Goal: Task Accomplishment & Management: Manage account settings

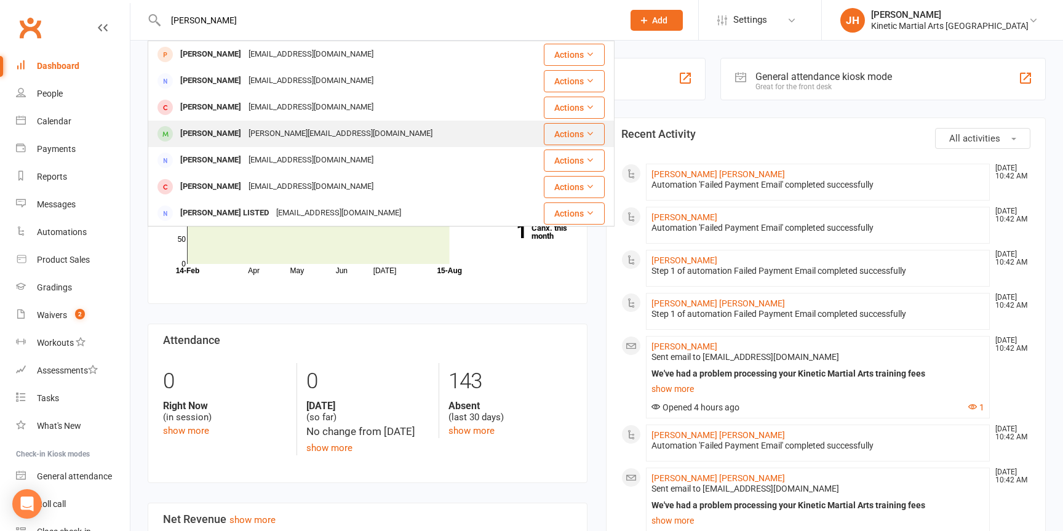
type input "liam"
click at [205, 138] on div "Liam Watkin" at bounding box center [211, 134] width 68 height 18
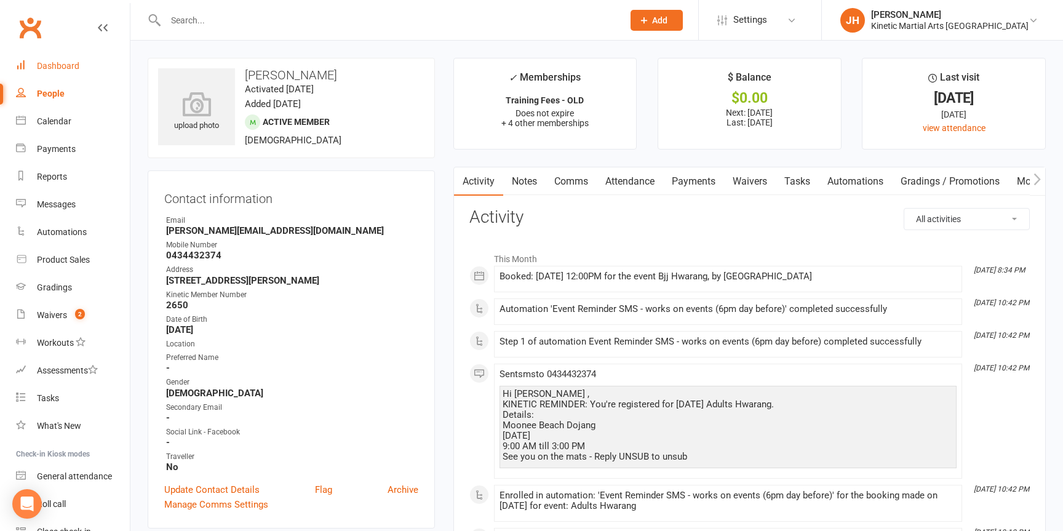
click at [63, 74] on link "Dashboard" at bounding box center [73, 66] width 114 height 28
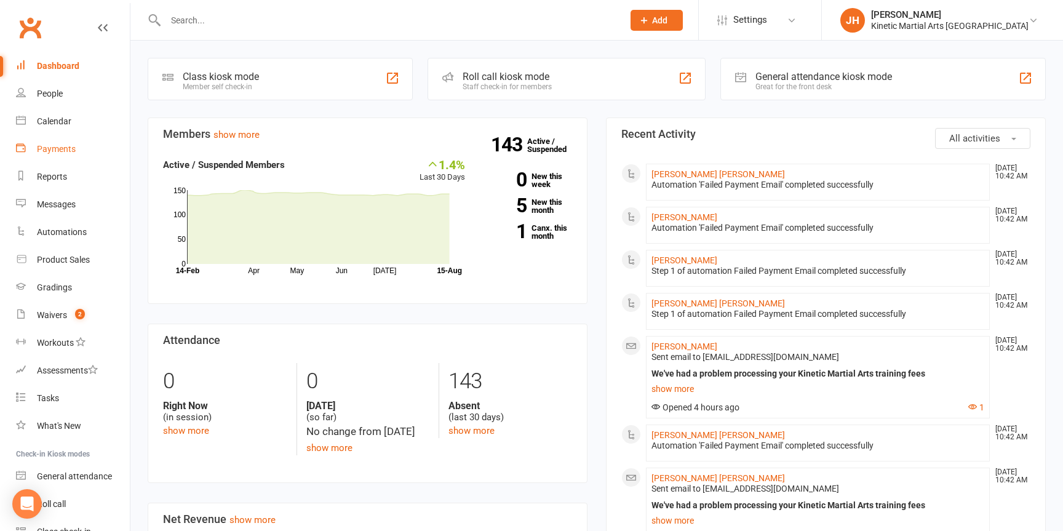
click at [74, 149] on div "Payments" at bounding box center [56, 149] width 39 height 10
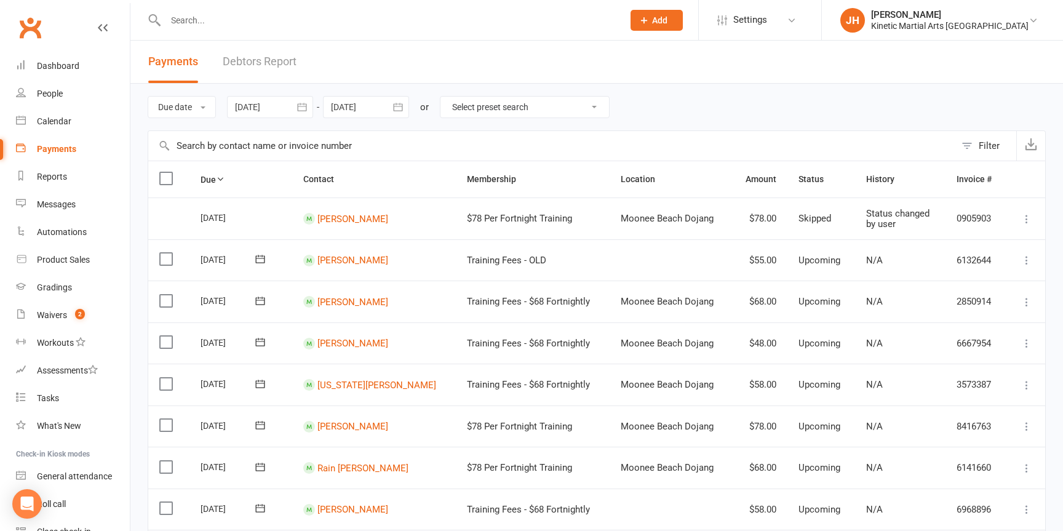
click at [264, 66] on link "Debtors Report" at bounding box center [260, 62] width 74 height 42
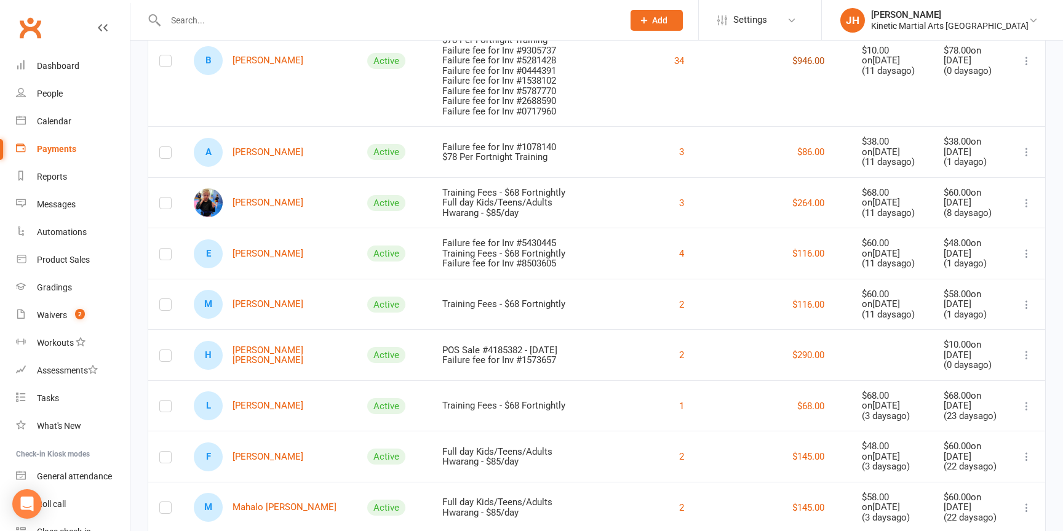
scroll to position [228, 0]
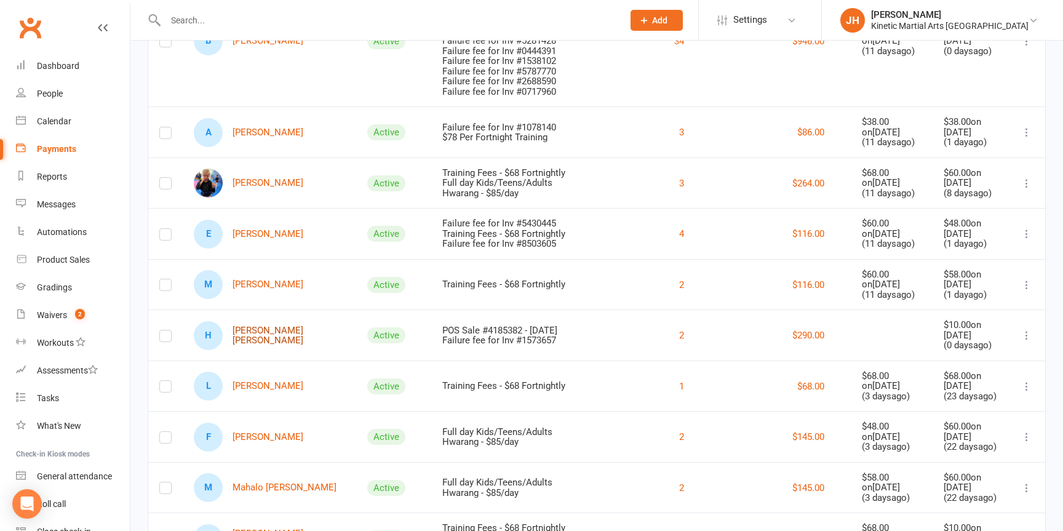
click at [277, 346] on link "H [PERSON_NAME] [PERSON_NAME]" at bounding box center [269, 335] width 151 height 29
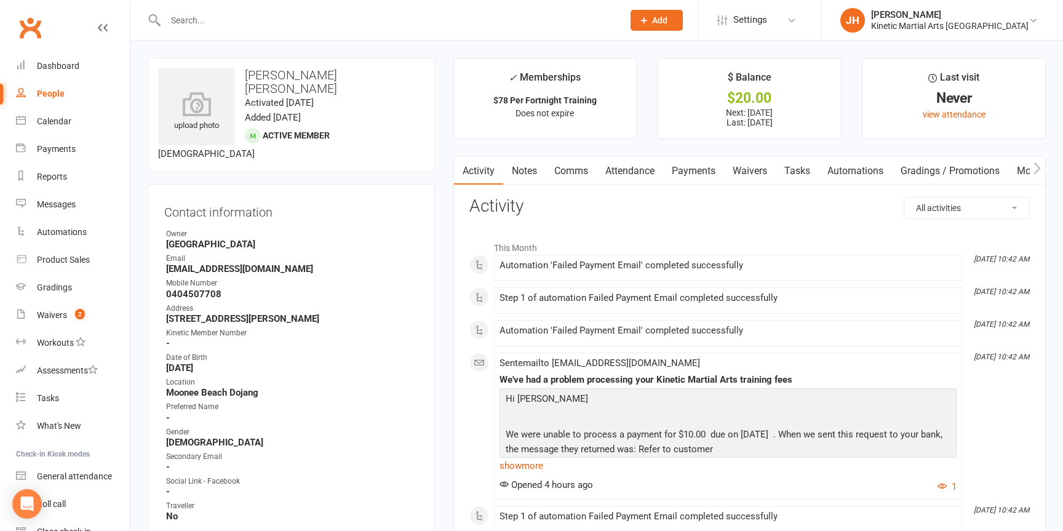
click at [727, 166] on link "Waivers" at bounding box center [750, 171] width 52 height 28
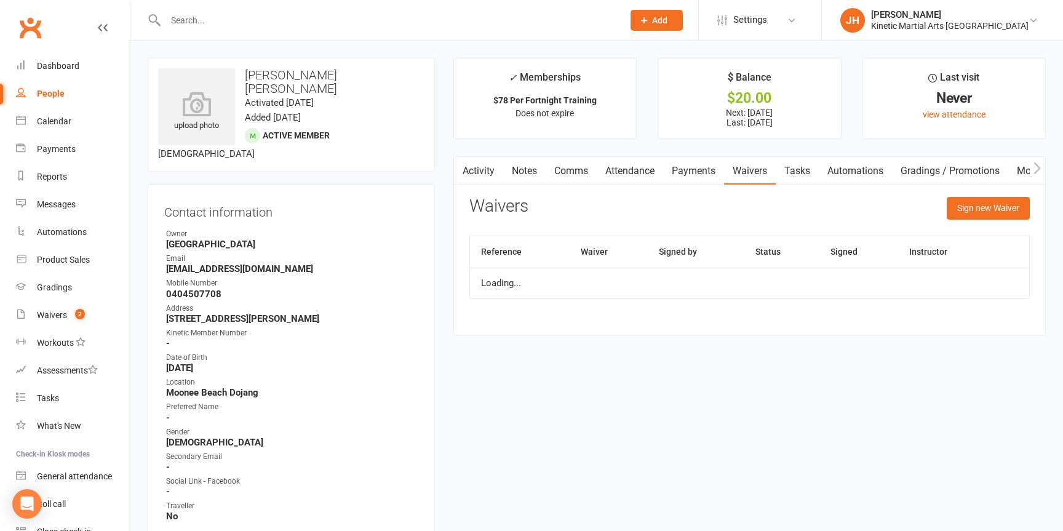
click at [698, 169] on link "Payments" at bounding box center [693, 171] width 61 height 28
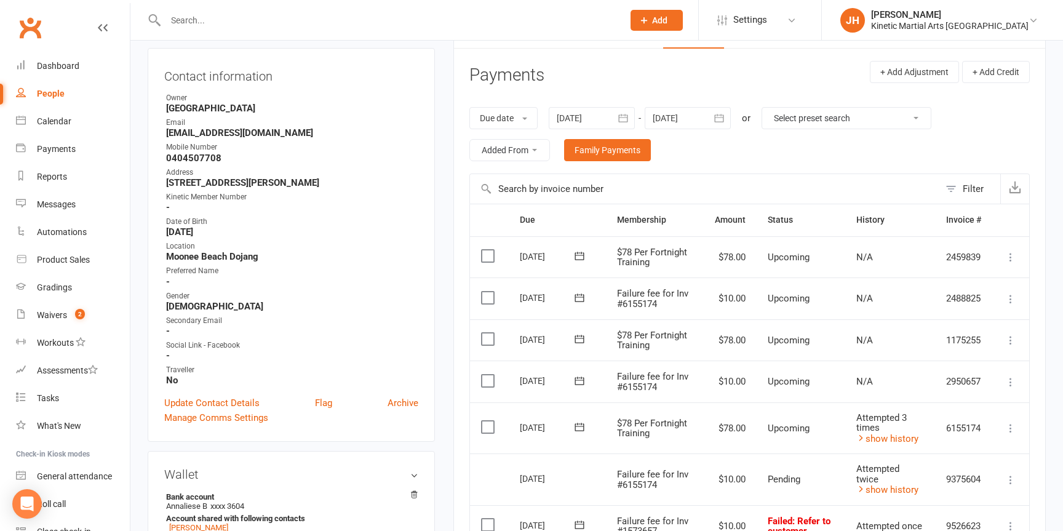
scroll to position [180, 0]
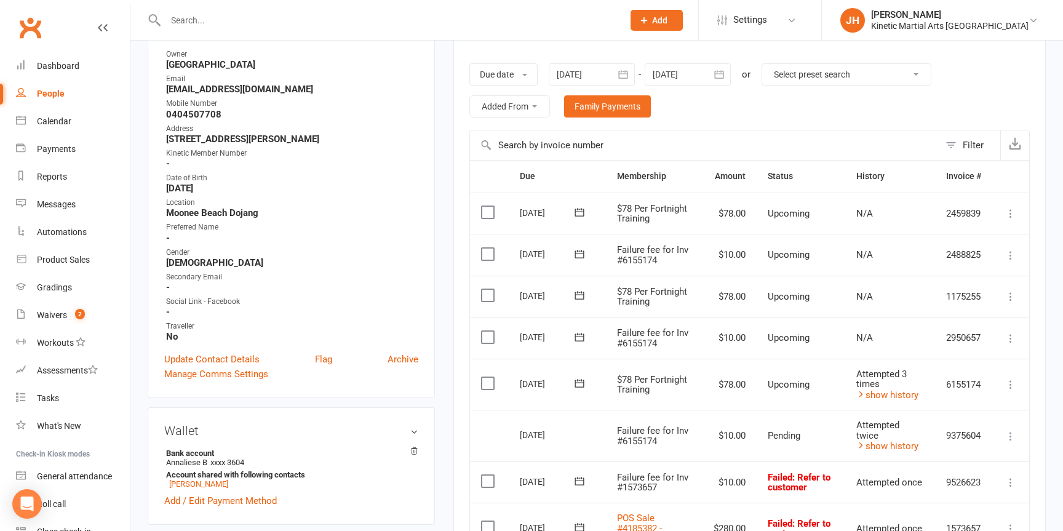
click at [60, 90] on div "People" at bounding box center [51, 94] width 28 height 10
select select "100"
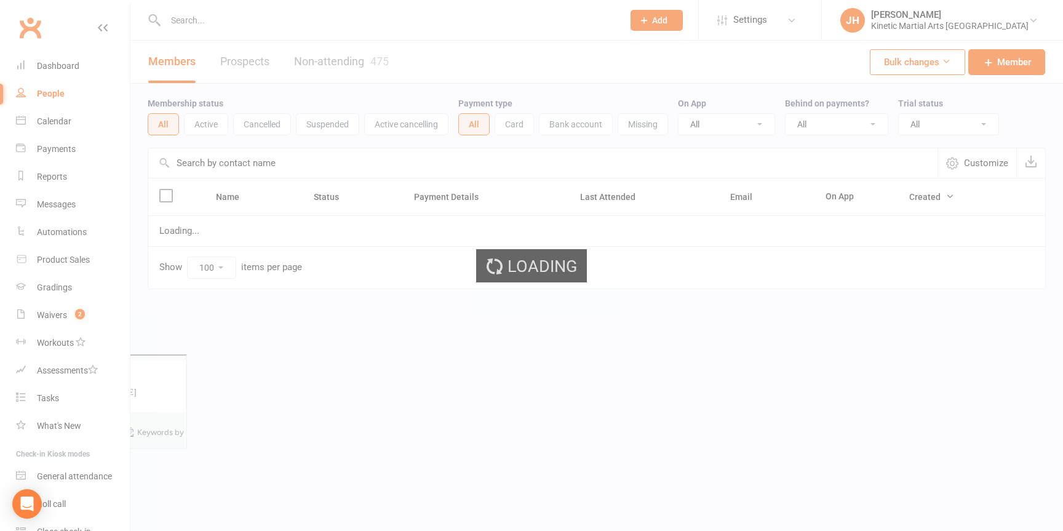
click at [58, 146] on div "Loading" at bounding box center [531, 265] width 1063 height 531
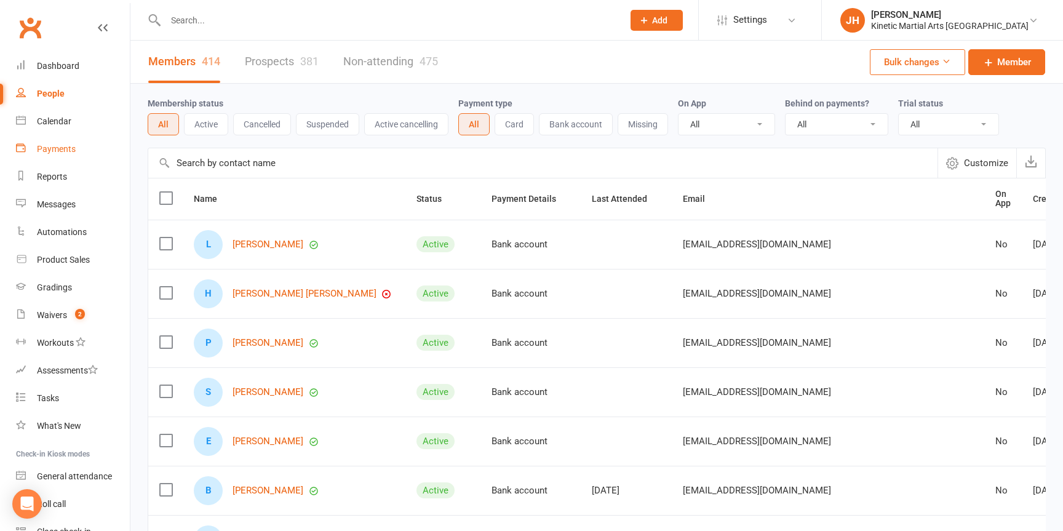
click at [58, 146] on div "Payments" at bounding box center [56, 149] width 39 height 10
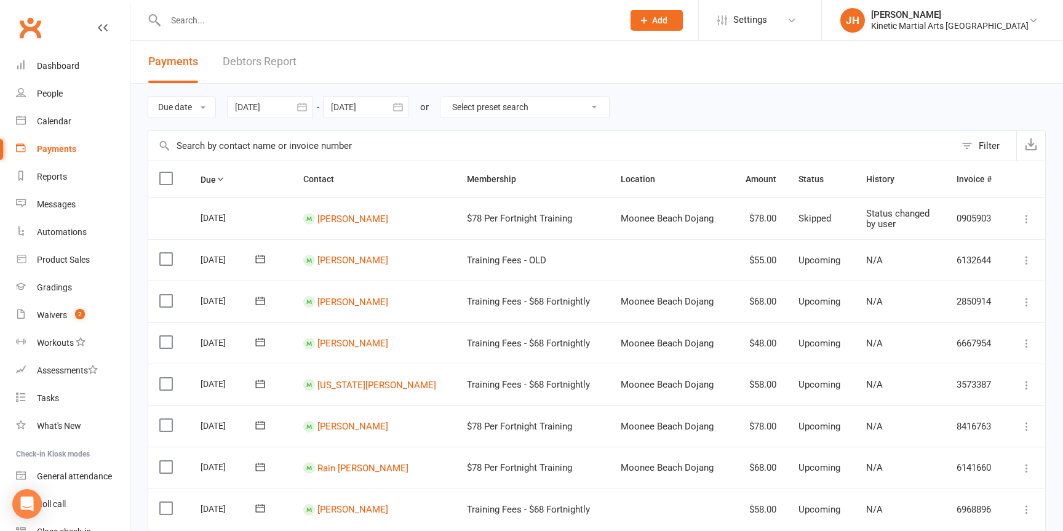
click at [261, 65] on link "Debtors Report" at bounding box center [260, 62] width 74 height 42
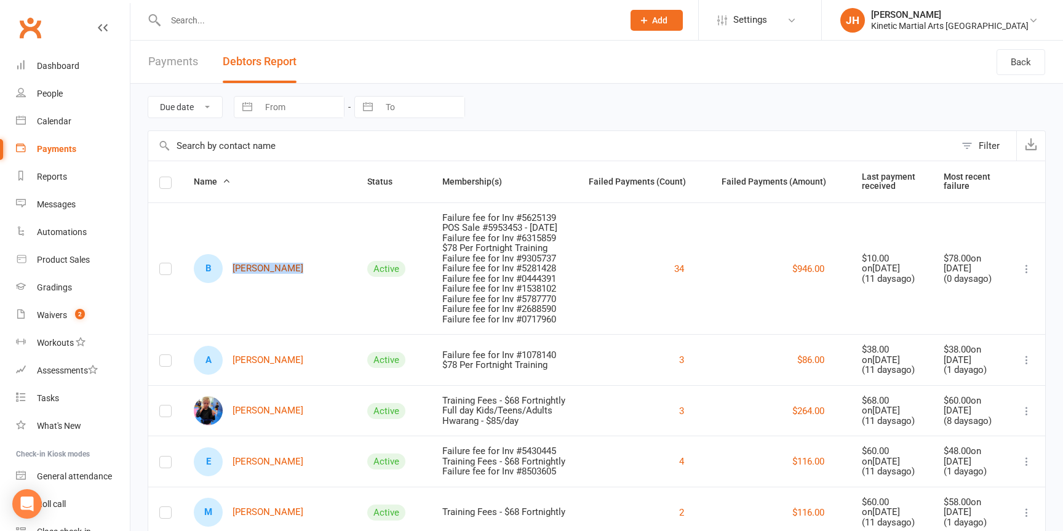
drag, startPoint x: 302, startPoint y: 273, endPoint x: 292, endPoint y: 272, distance: 10.5
click at [292, 272] on div "B Braxton Angus" at bounding box center [269, 268] width 151 height 29
copy link "[PERSON_NAME]"
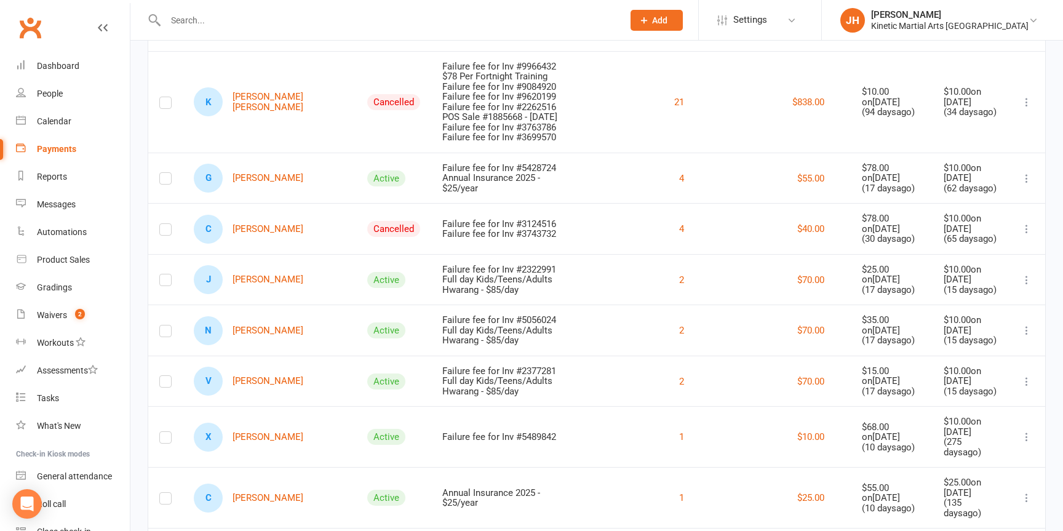
scroll to position [903, 0]
click at [1021, 234] on icon at bounding box center [1027, 228] width 12 height 12
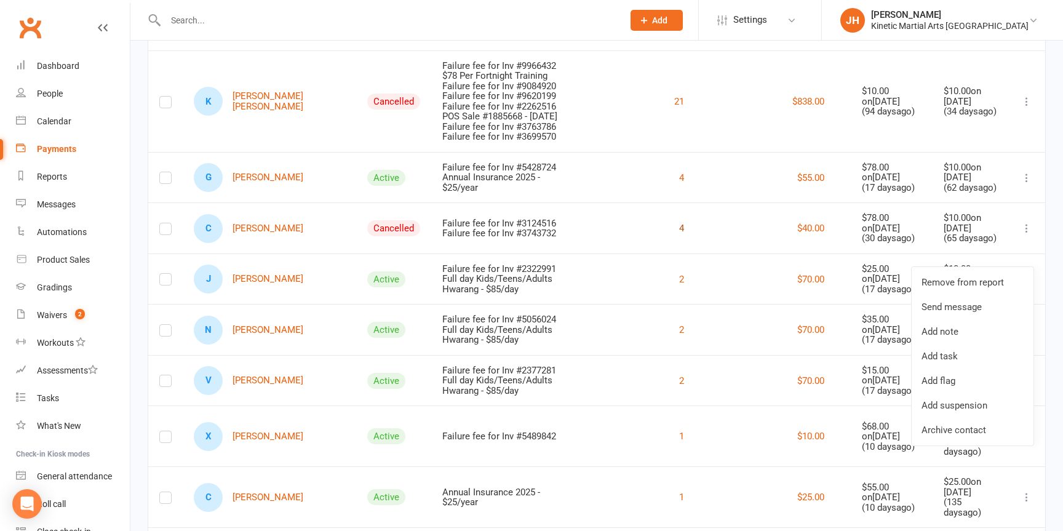
click at [679, 236] on button "4" at bounding box center [681, 228] width 5 height 15
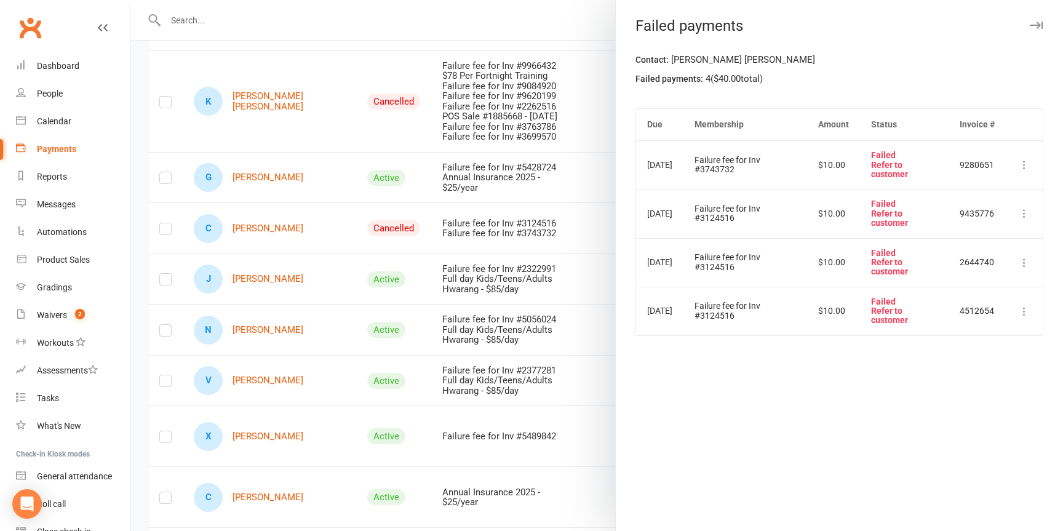
click at [1028, 163] on icon at bounding box center [1024, 165] width 12 height 12
click at [956, 261] on link "Skip" at bounding box center [970, 263] width 122 height 25
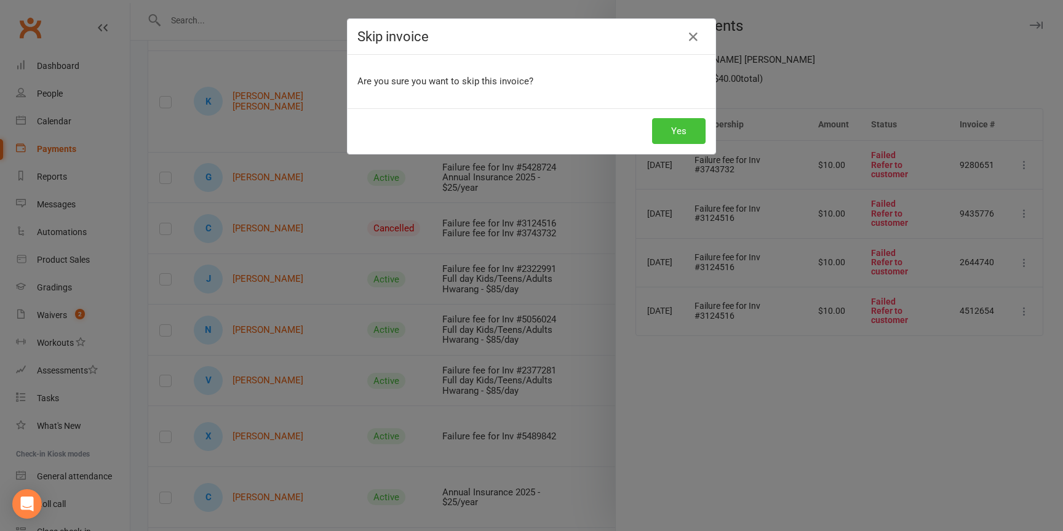
click at [684, 132] on button "Yes" at bounding box center [679, 131] width 54 height 26
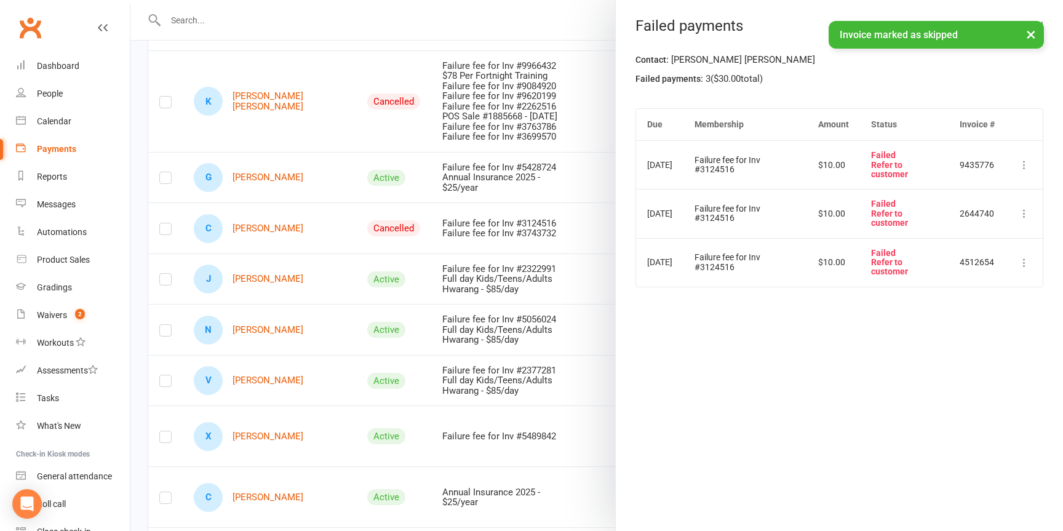
click at [1025, 168] on icon at bounding box center [1024, 165] width 12 height 12
click at [928, 263] on link "Skip" at bounding box center [970, 263] width 122 height 25
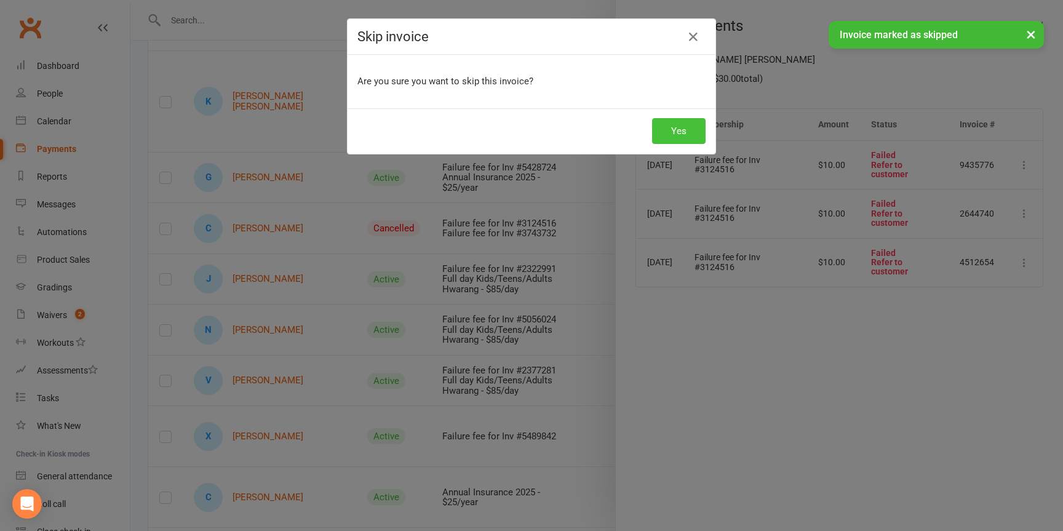
click at [688, 138] on button "Yes" at bounding box center [679, 131] width 54 height 26
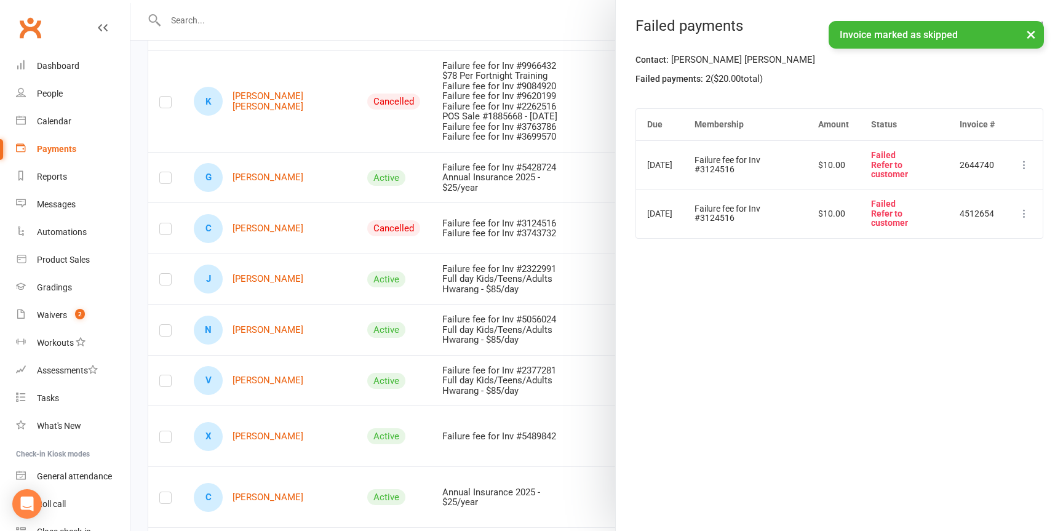
click at [1026, 166] on icon at bounding box center [1024, 165] width 12 height 12
click at [962, 262] on link "Skip" at bounding box center [970, 263] width 122 height 25
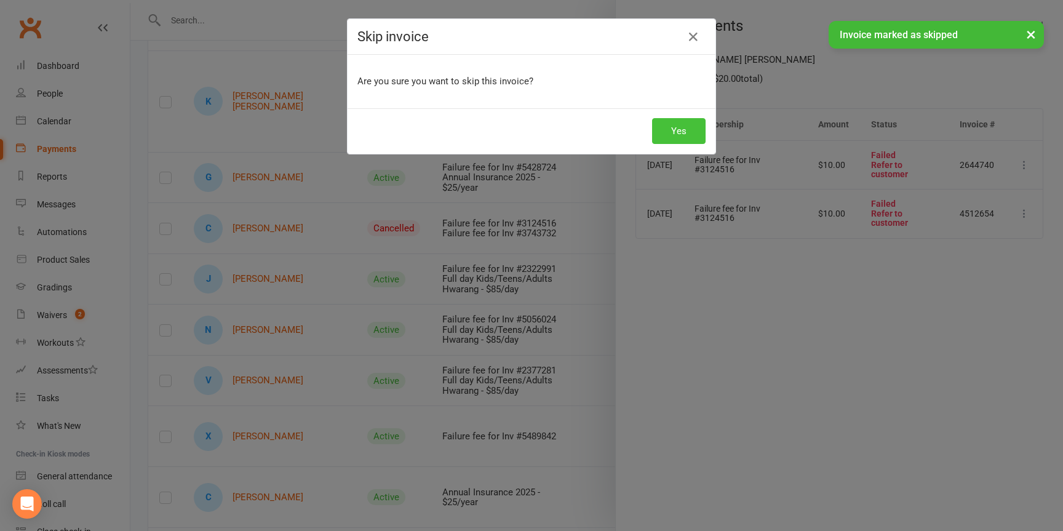
click at [693, 130] on button "Yes" at bounding box center [679, 131] width 54 height 26
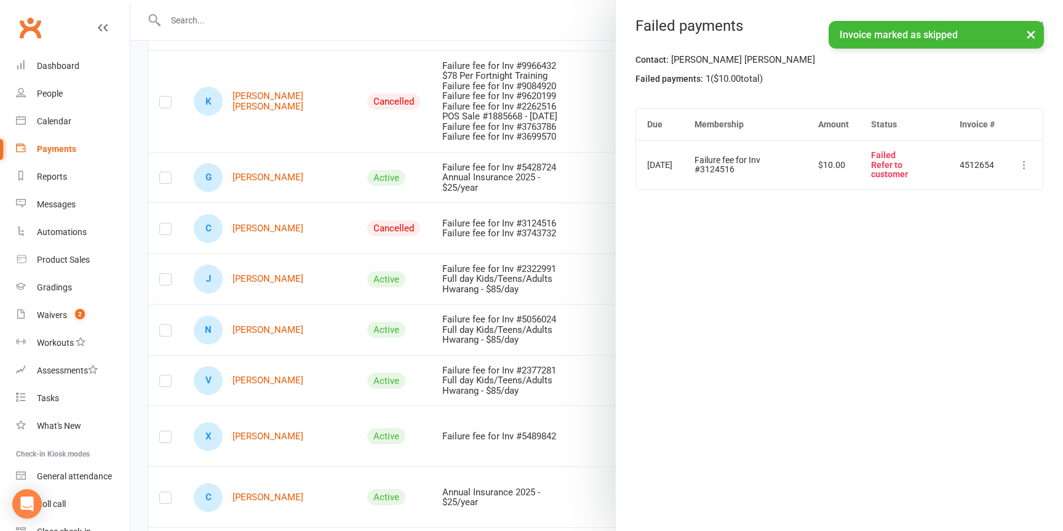
click at [1028, 163] on icon at bounding box center [1024, 165] width 12 height 12
click at [950, 262] on link "Skip" at bounding box center [970, 263] width 122 height 25
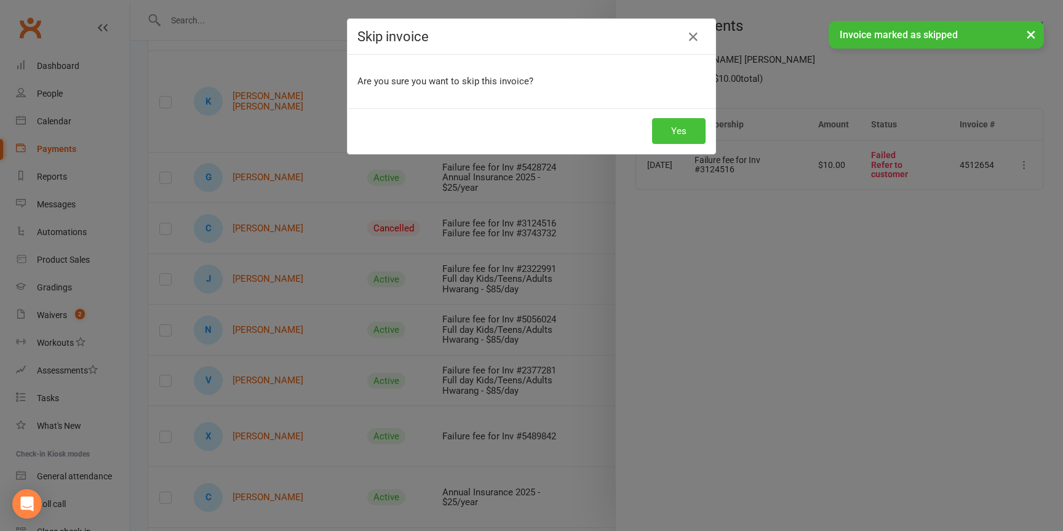
click at [696, 133] on button "Yes" at bounding box center [679, 131] width 54 height 26
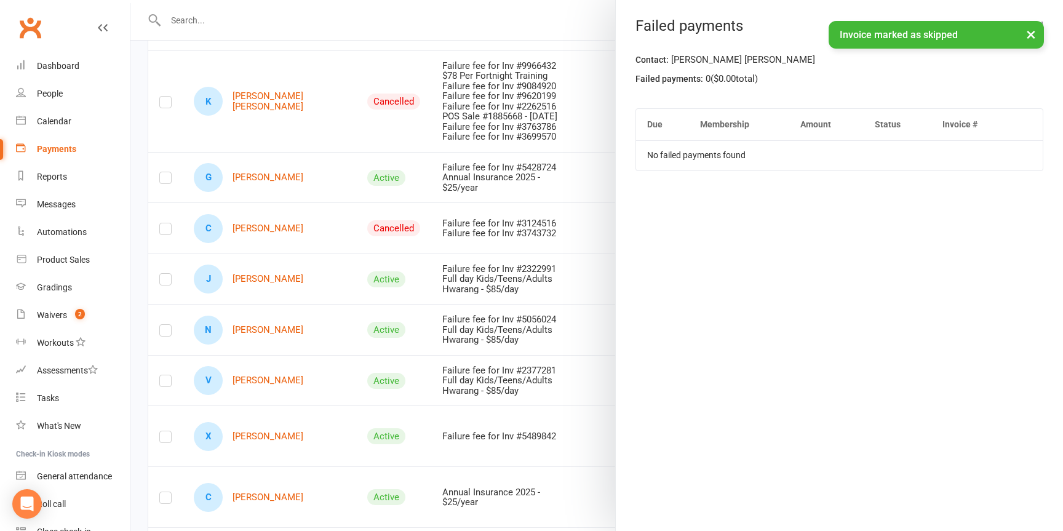
click at [1038, 32] on button "×" at bounding box center [1031, 34] width 22 height 26
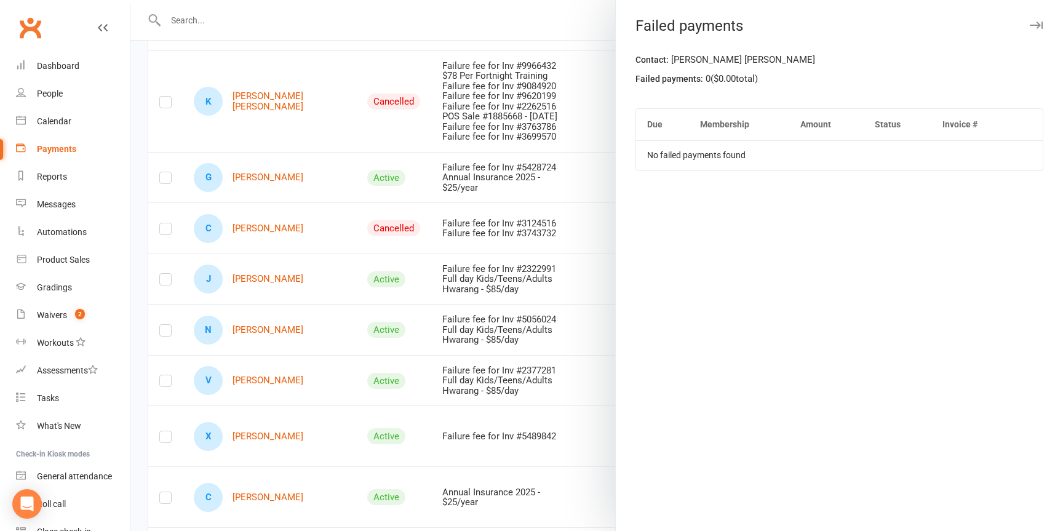
click at [1036, 26] on icon "button" at bounding box center [1036, 25] width 13 height 7
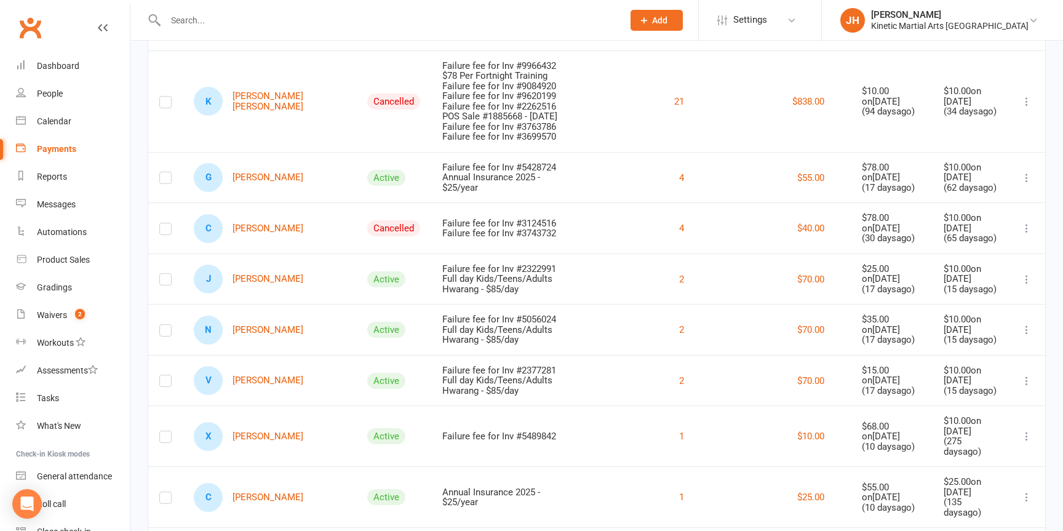
scroll to position [844, 0]
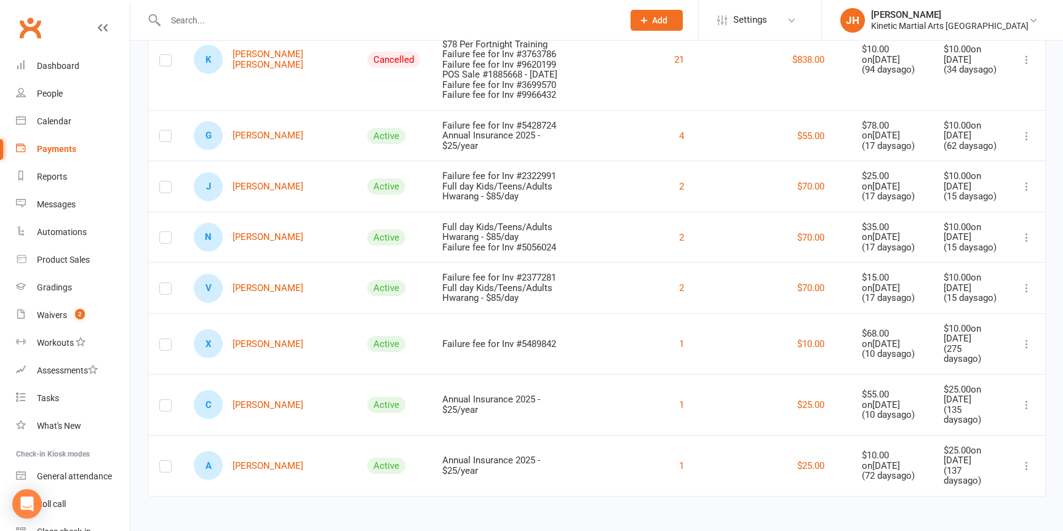
click at [1025, 350] on icon at bounding box center [1027, 344] width 12 height 12
click at [647, 374] on td "1" at bounding box center [644, 343] width 133 height 61
click at [250, 358] on link "X Xavier Rogers" at bounding box center [249, 343] width 110 height 29
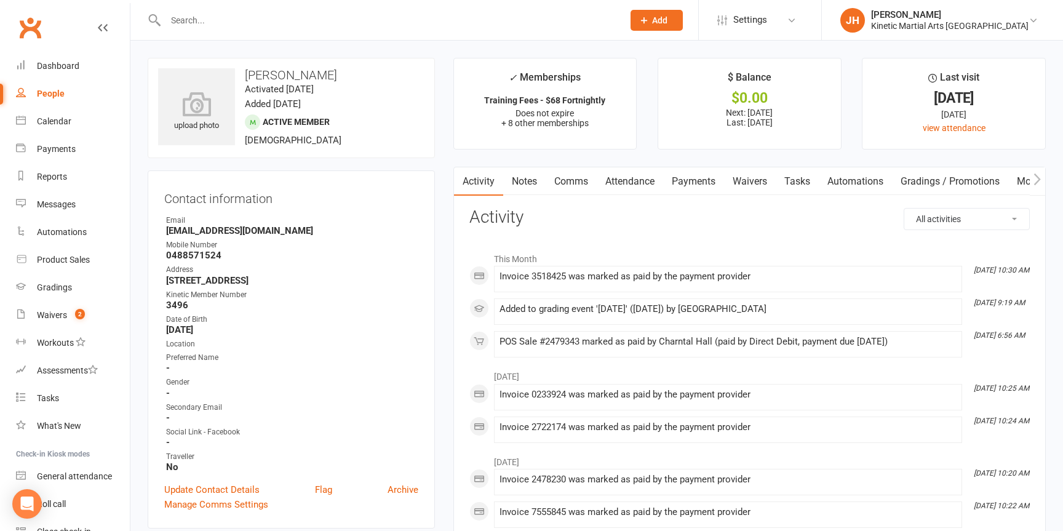
click at [691, 183] on link "Payments" at bounding box center [693, 181] width 61 height 28
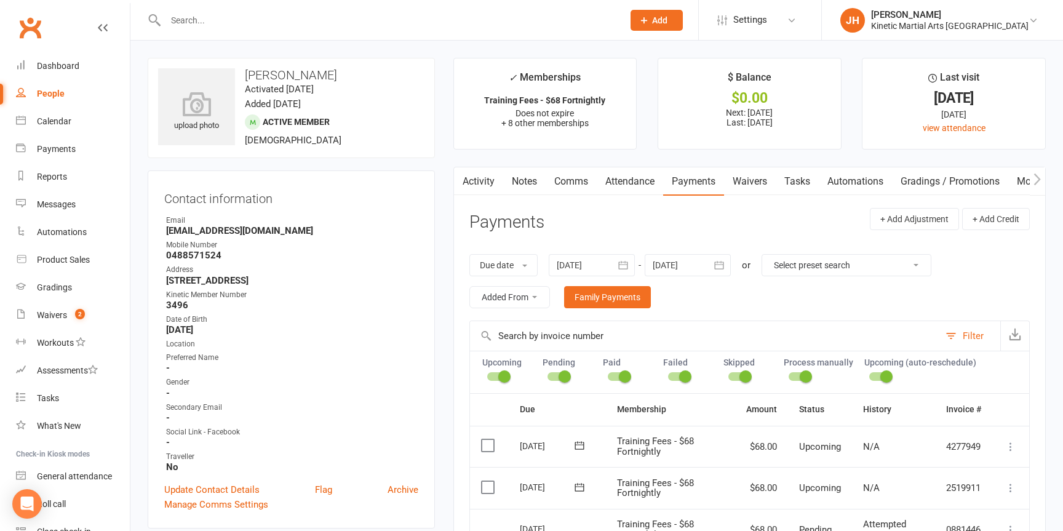
click at [490, 369] on div "Upcoming" at bounding box center [506, 368] width 49 height 23
click at [494, 370] on div "Upcoming" at bounding box center [506, 368] width 49 height 23
click at [494, 376] on div at bounding box center [497, 376] width 21 height 9
click at [487, 375] on input "checkbox" at bounding box center [487, 375] width 0 height 0
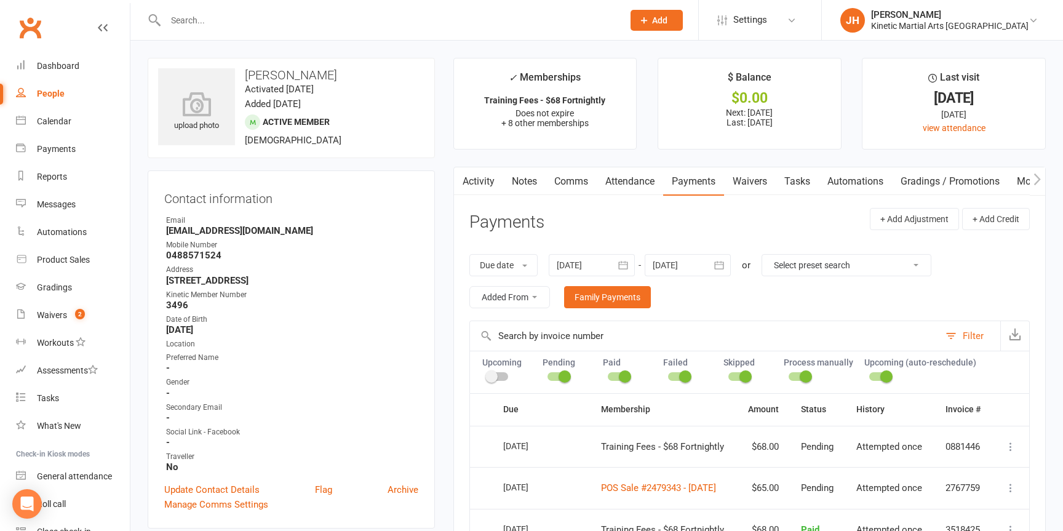
click at [556, 377] on div at bounding box center [558, 376] width 21 height 9
click at [548, 375] on input "checkbox" at bounding box center [548, 375] width 0 height 0
click at [610, 380] on div at bounding box center [618, 376] width 21 height 9
click at [608, 375] on input "checkbox" at bounding box center [608, 375] width 0 height 0
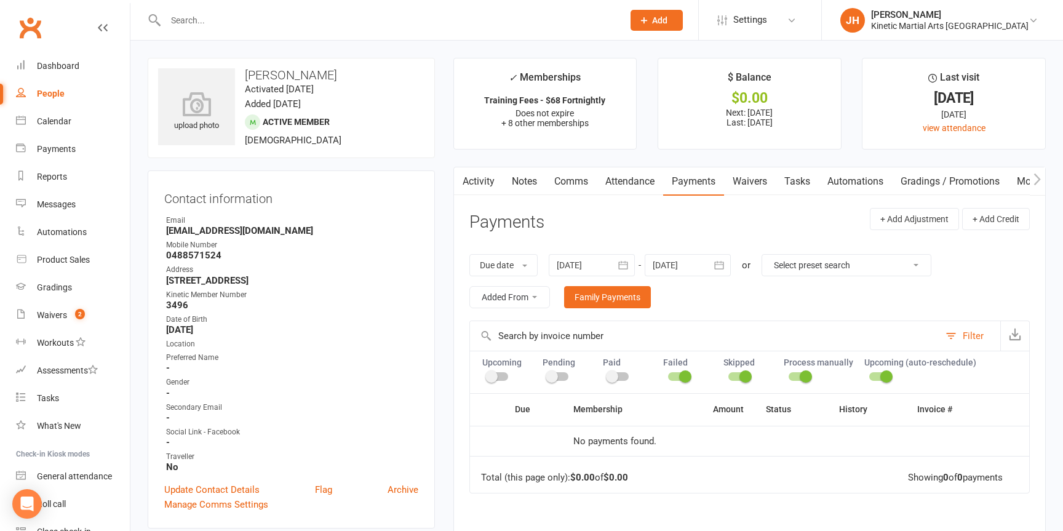
click at [741, 374] on span at bounding box center [746, 376] width 12 height 12
click at [728, 375] on input "checkbox" at bounding box center [728, 375] width 0 height 0
click at [629, 263] on icon "button" at bounding box center [623, 265] width 12 height 12
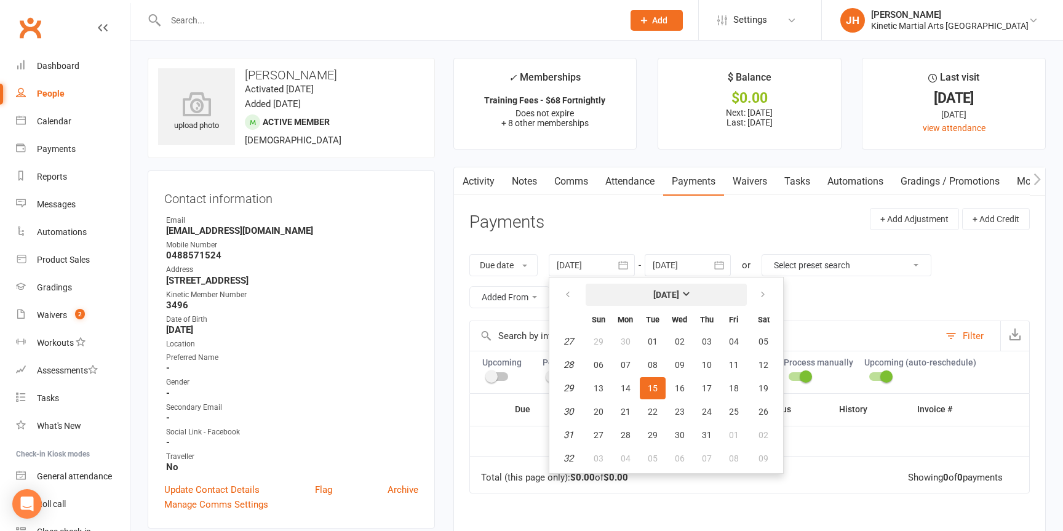
click at [679, 293] on strong "[DATE]" at bounding box center [666, 295] width 26 height 10
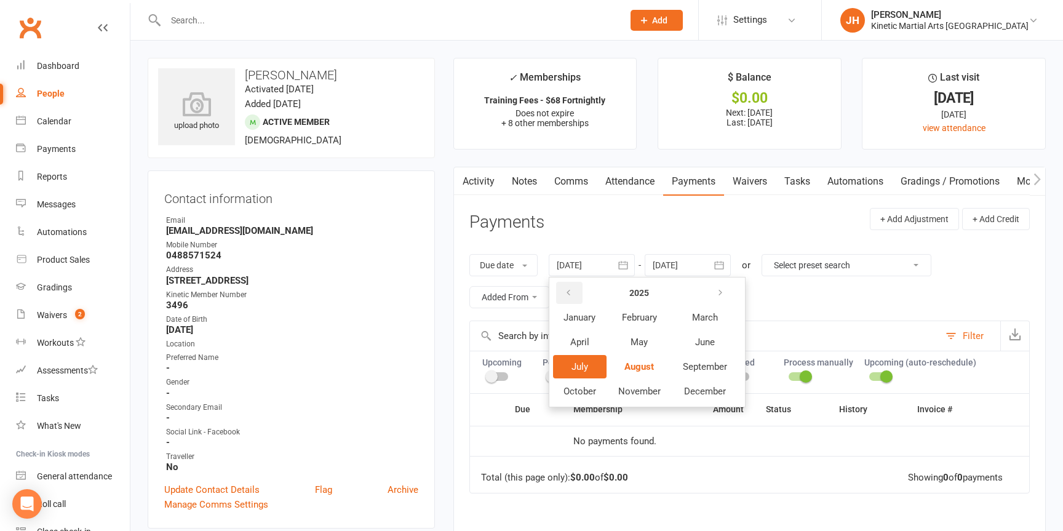
click at [572, 293] on icon "button" at bounding box center [568, 293] width 9 height 10
click at [573, 326] on button "January" at bounding box center [580, 317] width 54 height 23
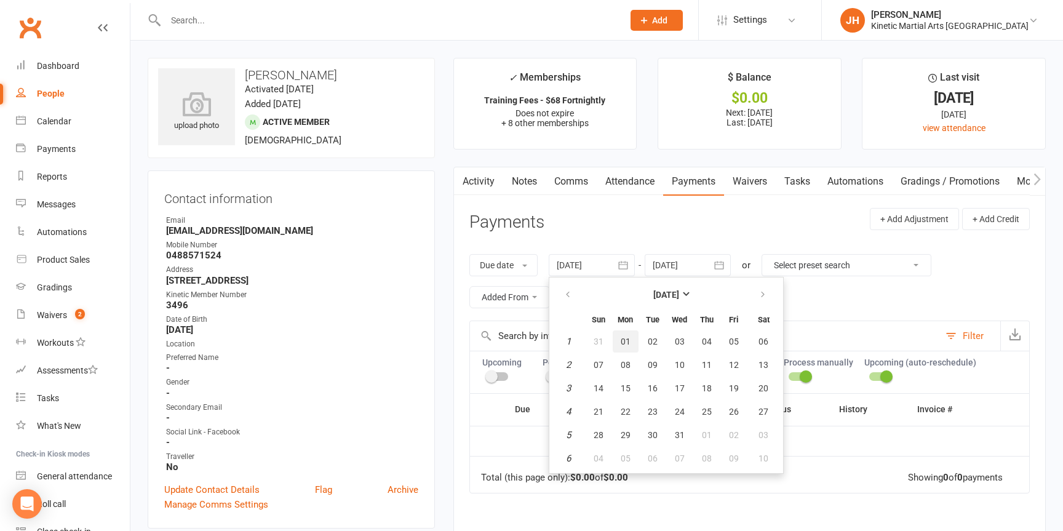
click at [628, 341] on span "01" at bounding box center [626, 342] width 10 height 10
type input "01 Jan 2024"
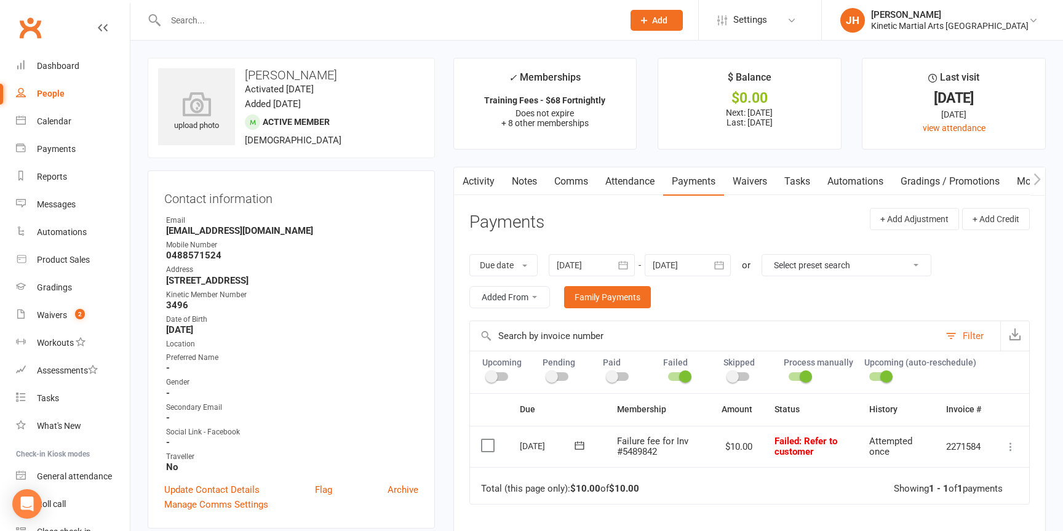
click at [582, 443] on icon at bounding box center [579, 445] width 12 height 12
click at [650, 468] on strong "November 2024" at bounding box center [638, 472] width 26 height 10
click at [702, 468] on button "button" at bounding box center [692, 470] width 26 height 22
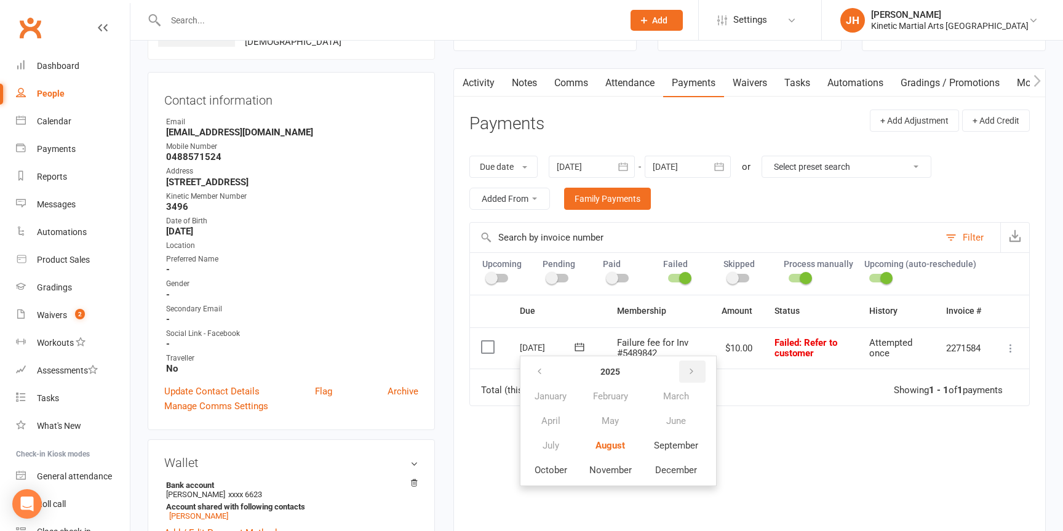
scroll to position [118, 0]
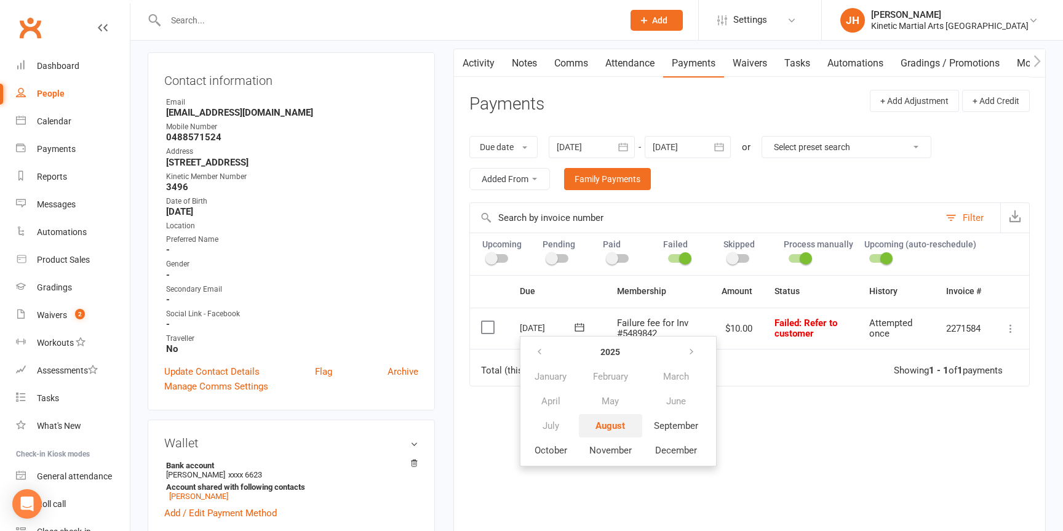
click at [613, 421] on span "August" at bounding box center [611, 425] width 30 height 11
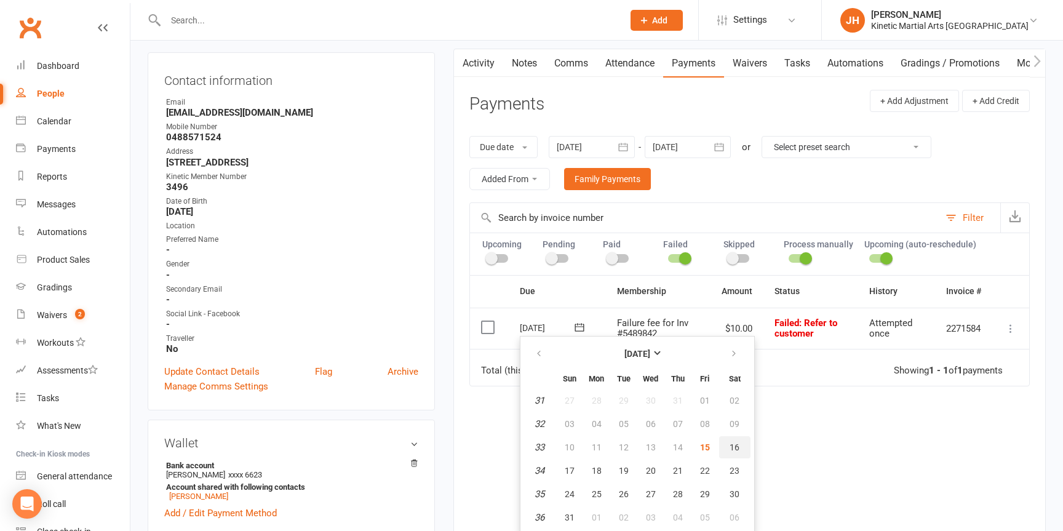
click at [733, 446] on span "16" at bounding box center [735, 447] width 10 height 10
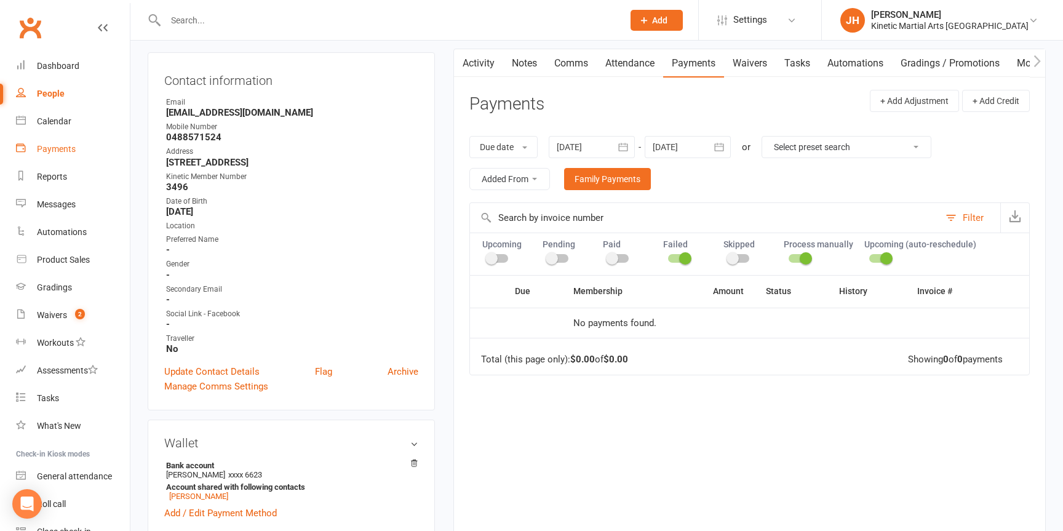
click at [58, 149] on div "Payments" at bounding box center [56, 149] width 39 height 10
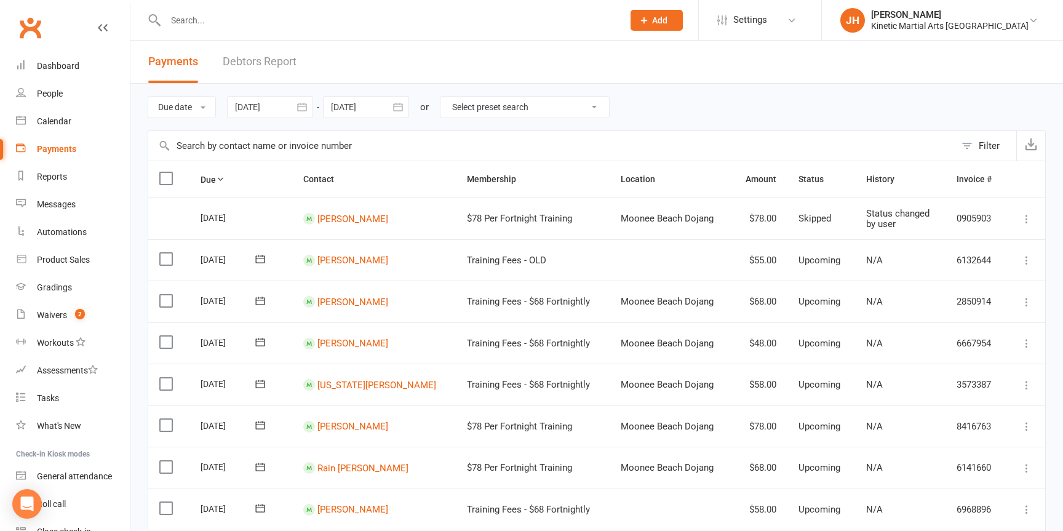
click at [255, 63] on link "Debtors Report" at bounding box center [260, 62] width 74 height 42
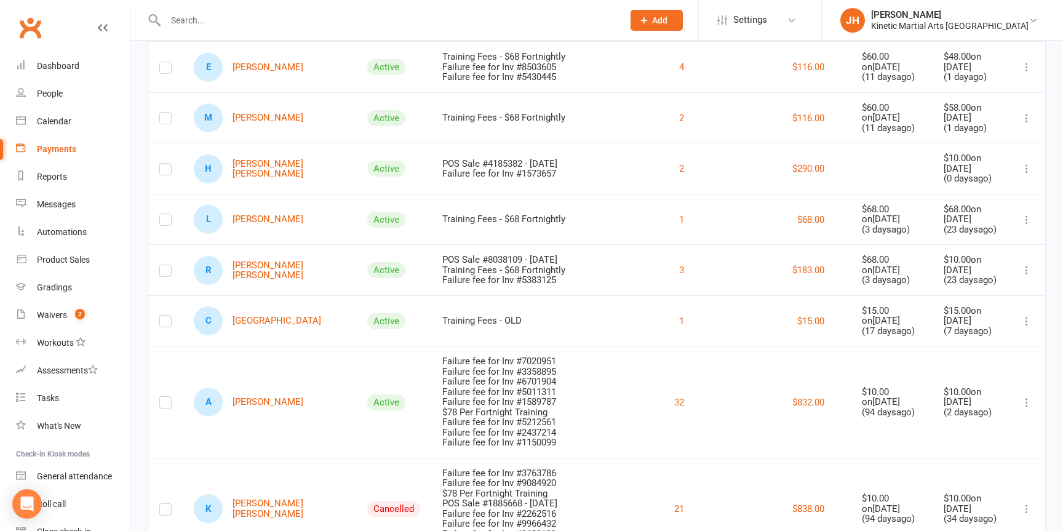
scroll to position [396, 0]
click at [241, 228] on link "L Lenny Bush" at bounding box center [249, 218] width 110 height 29
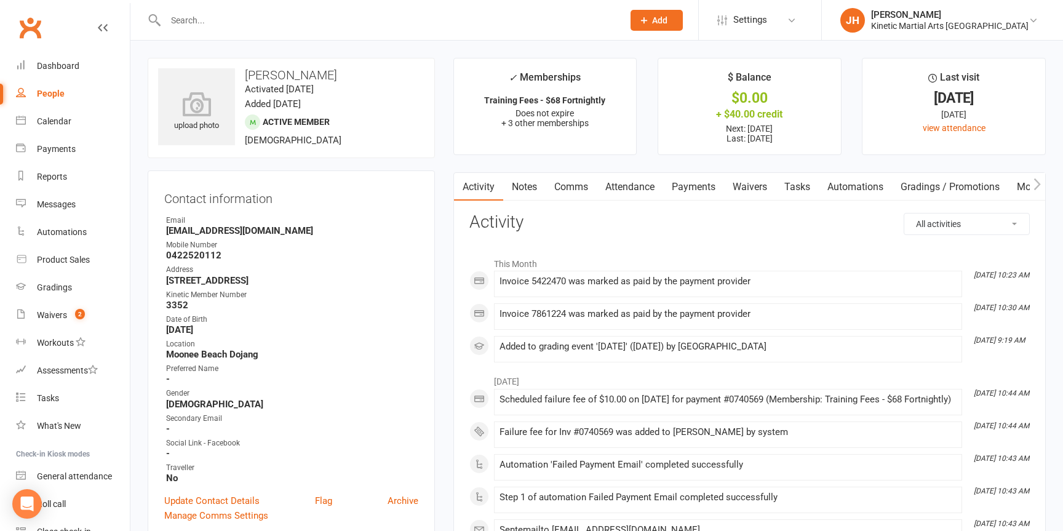
click at [703, 184] on link "Payments" at bounding box center [693, 187] width 61 height 28
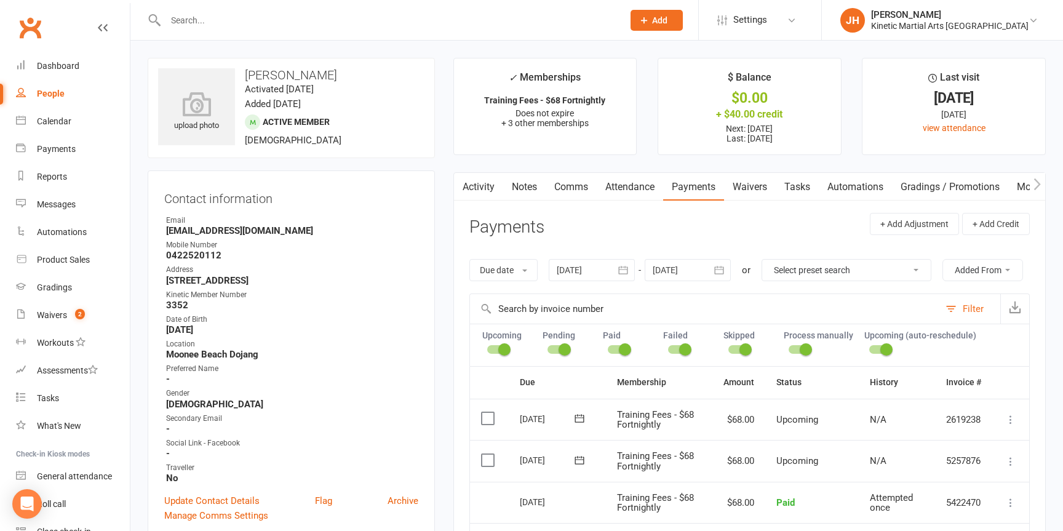
click at [492, 346] on div at bounding box center [497, 349] width 21 height 9
click at [487, 348] on input "checkbox" at bounding box center [487, 348] width 0 height 0
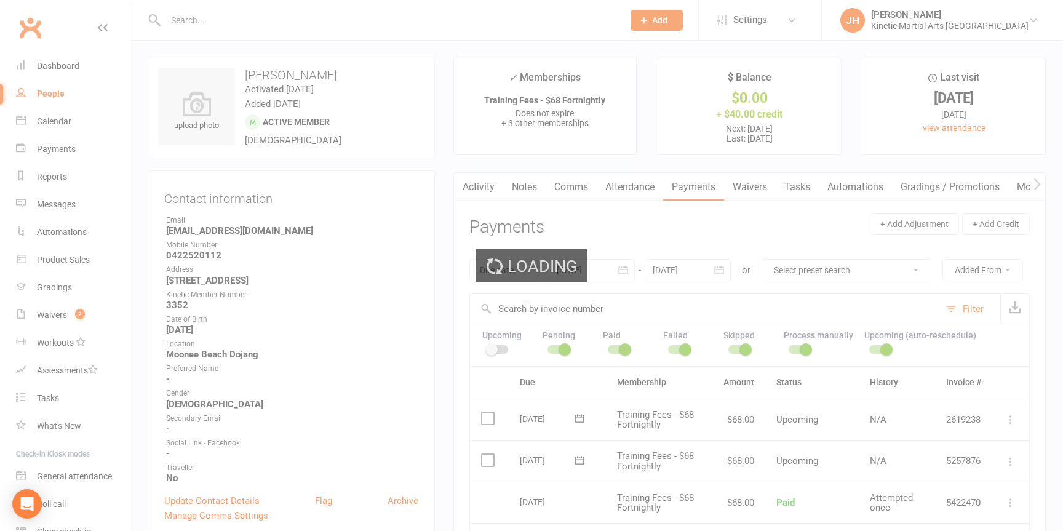
click at [552, 350] on div "Loading" at bounding box center [531, 265] width 1063 height 531
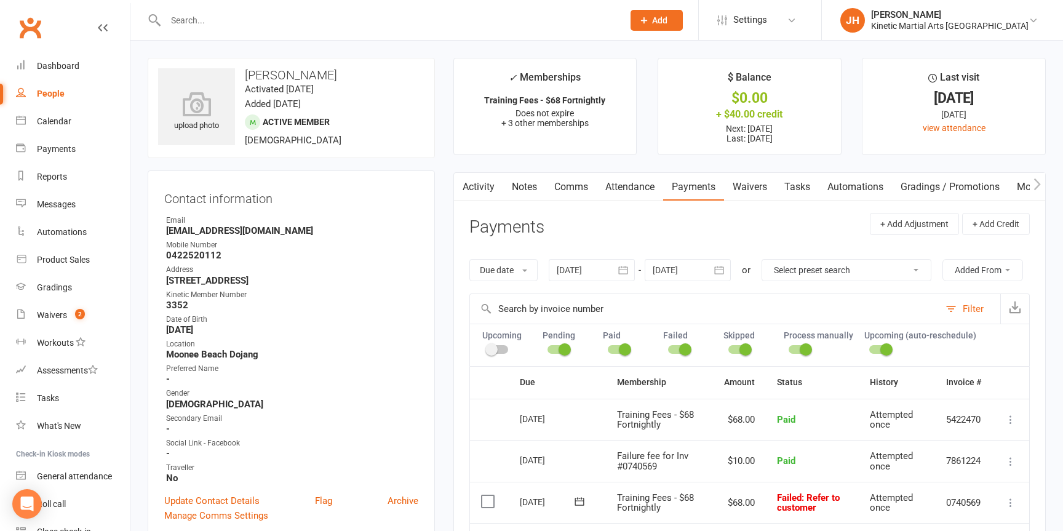
click at [552, 349] on div at bounding box center [558, 349] width 21 height 9
click at [548, 348] on input "checkbox" at bounding box center [548, 348] width 0 height 0
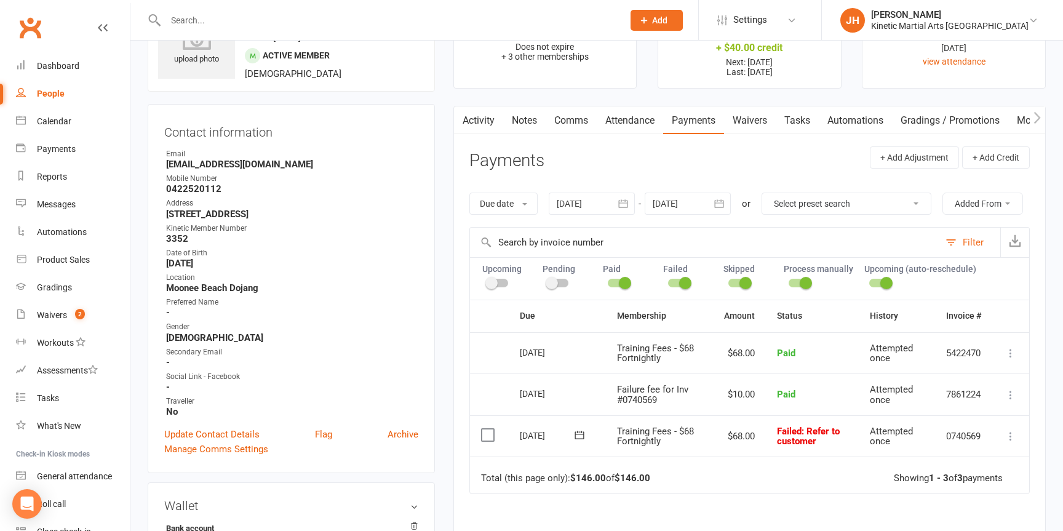
scroll to position [96, 0]
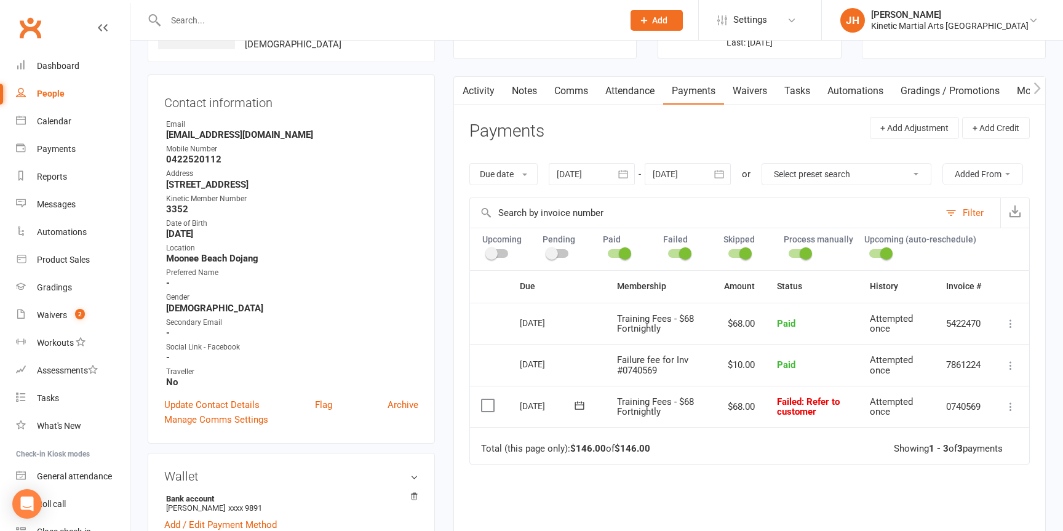
click at [585, 404] on icon at bounding box center [579, 405] width 12 height 12
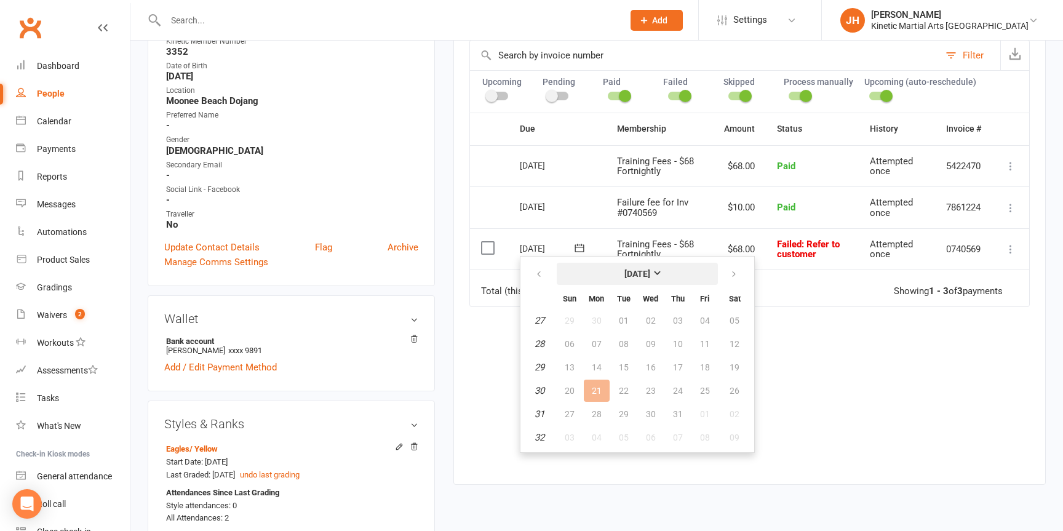
scroll to position [276, 0]
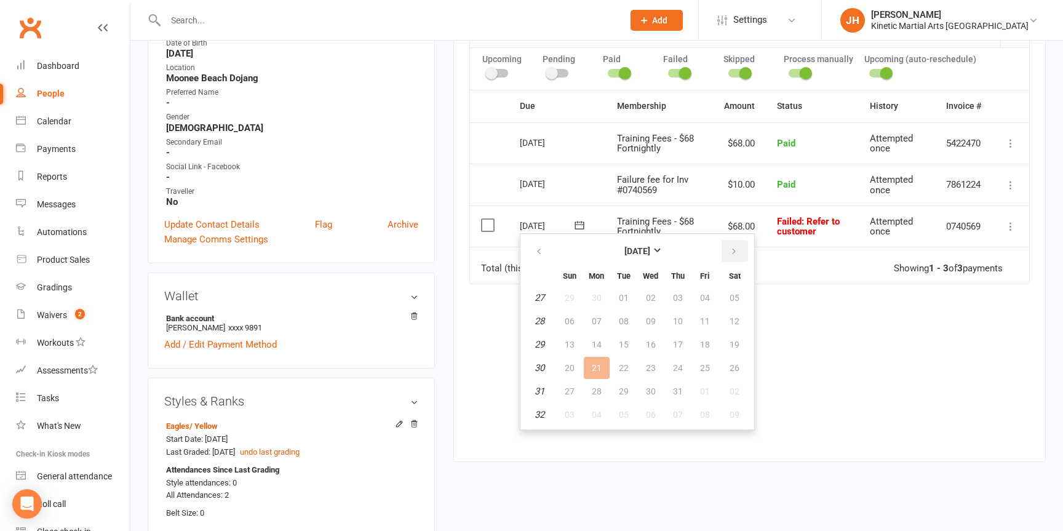
click at [736, 250] on icon "button" at bounding box center [734, 252] width 9 height 10
click at [738, 341] on span "16" at bounding box center [735, 345] width 10 height 10
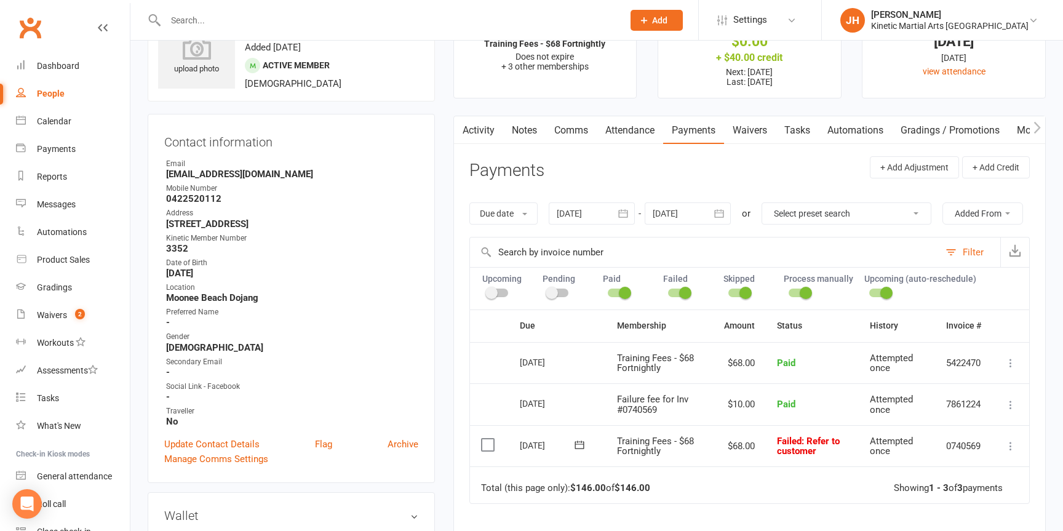
scroll to position [0, 0]
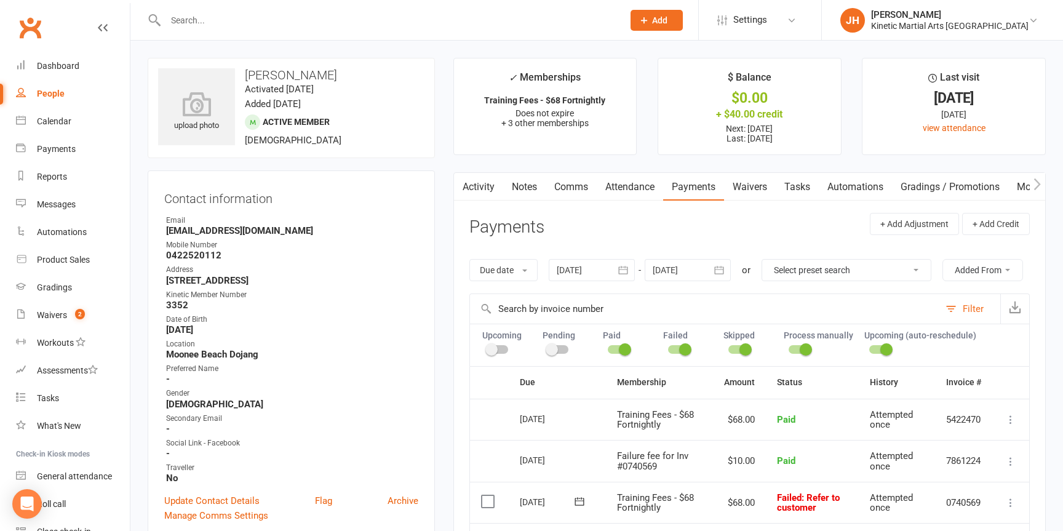
click at [191, 255] on strong "0422520112" at bounding box center [292, 255] width 252 height 11
copy strong "0422520112"
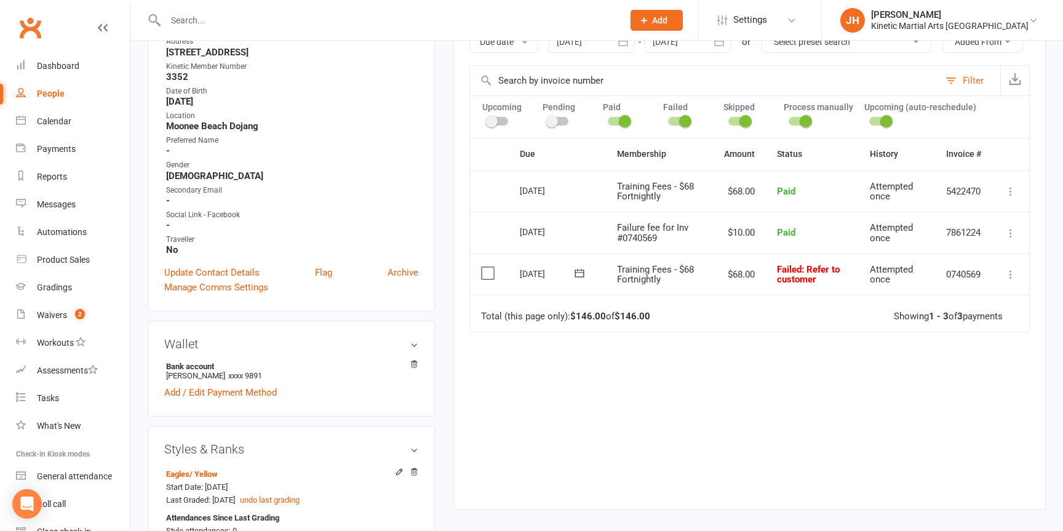
scroll to position [227, 0]
click at [583, 274] on icon at bounding box center [579, 275] width 9 height 8
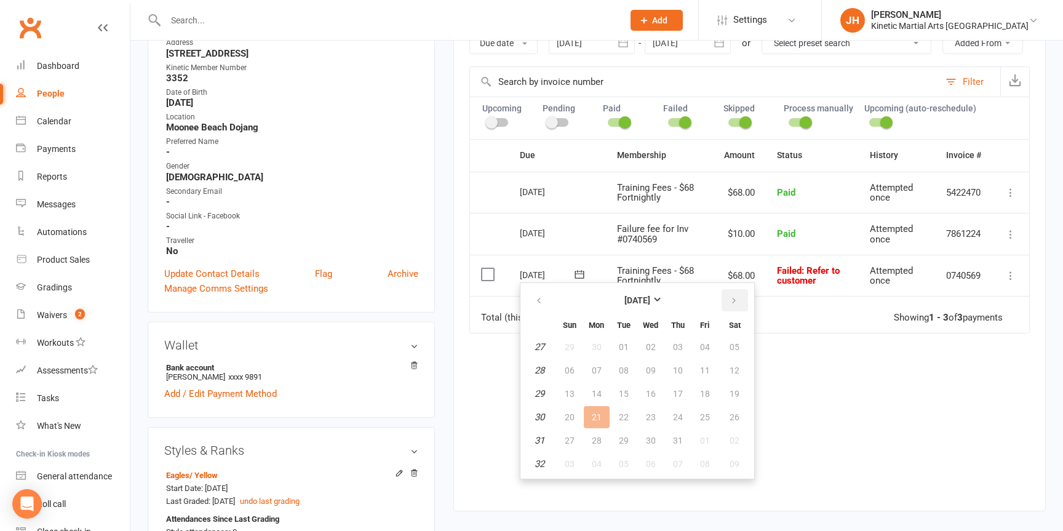
click at [734, 300] on icon "button" at bounding box center [734, 301] width 9 height 10
click at [735, 394] on span "16" at bounding box center [735, 394] width 10 height 10
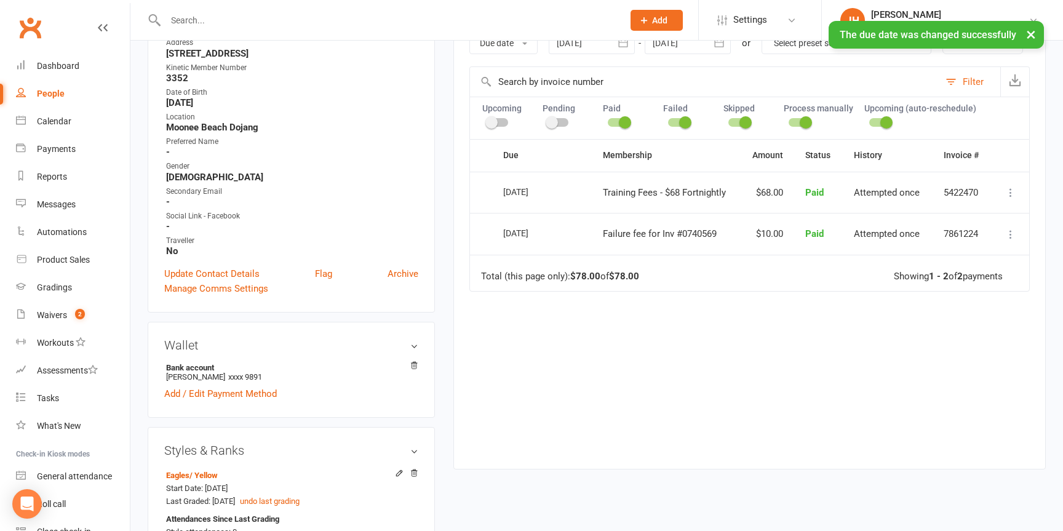
scroll to position [0, 0]
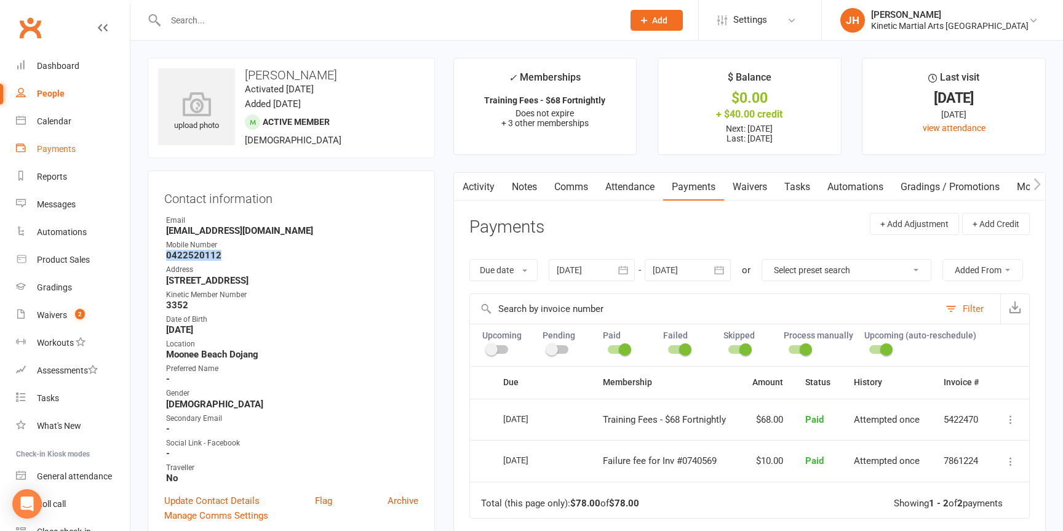
click at [66, 145] on div "Payments" at bounding box center [56, 149] width 39 height 10
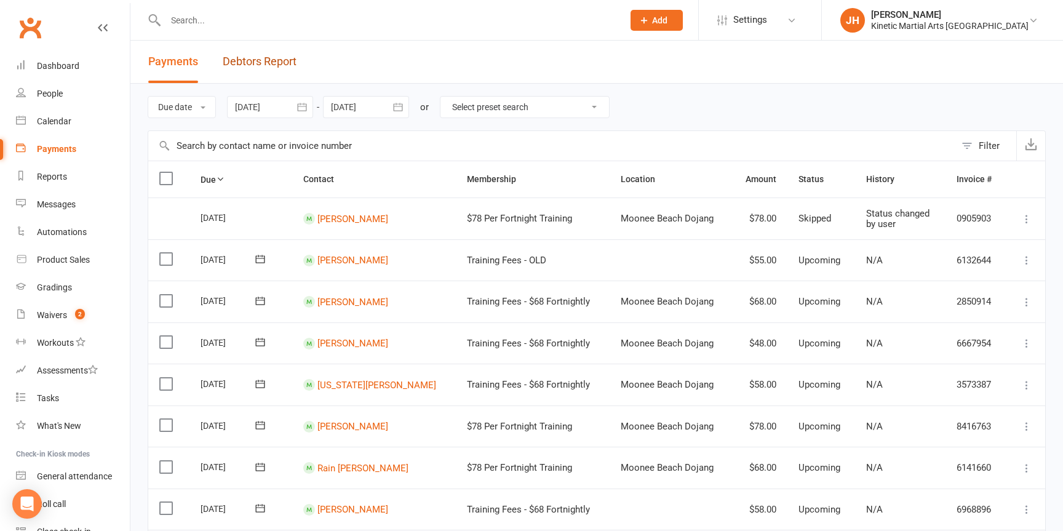
click at [275, 63] on link "Debtors Report" at bounding box center [260, 62] width 74 height 42
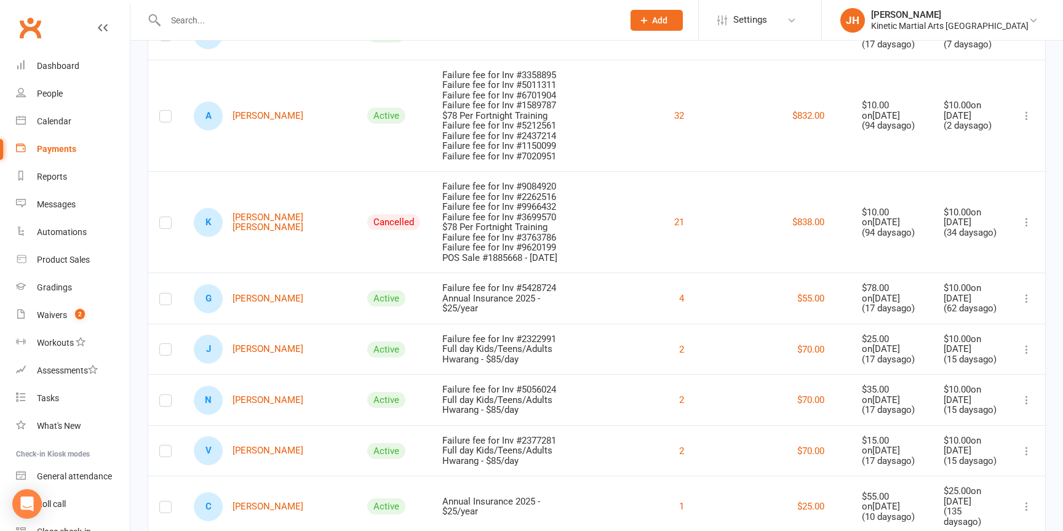
scroll to position [631, 0]
click at [679, 305] on button "4" at bounding box center [681, 297] width 5 height 15
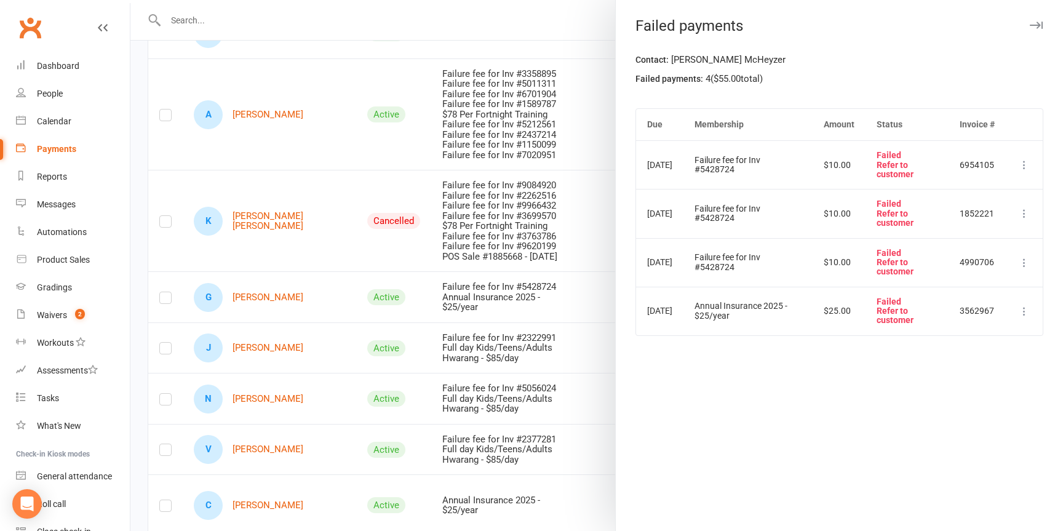
click at [1037, 28] on icon "button" at bounding box center [1036, 25] width 13 height 7
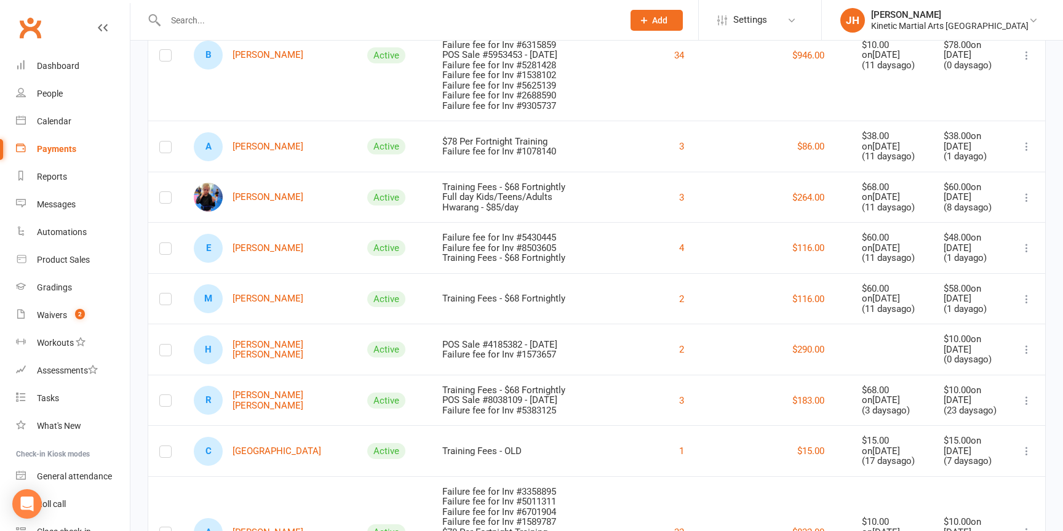
scroll to position [0, 0]
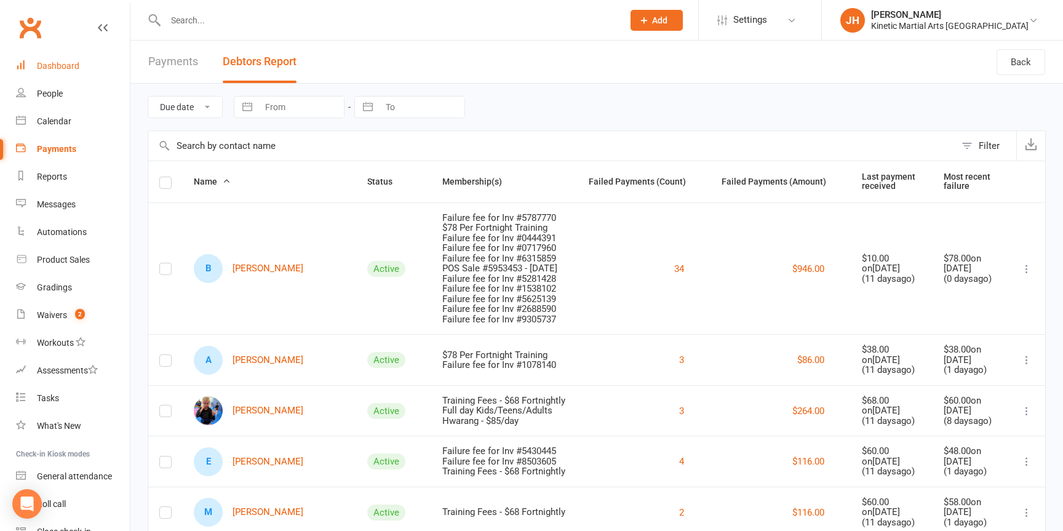
click at [76, 63] on div "Dashboard" at bounding box center [58, 66] width 42 height 10
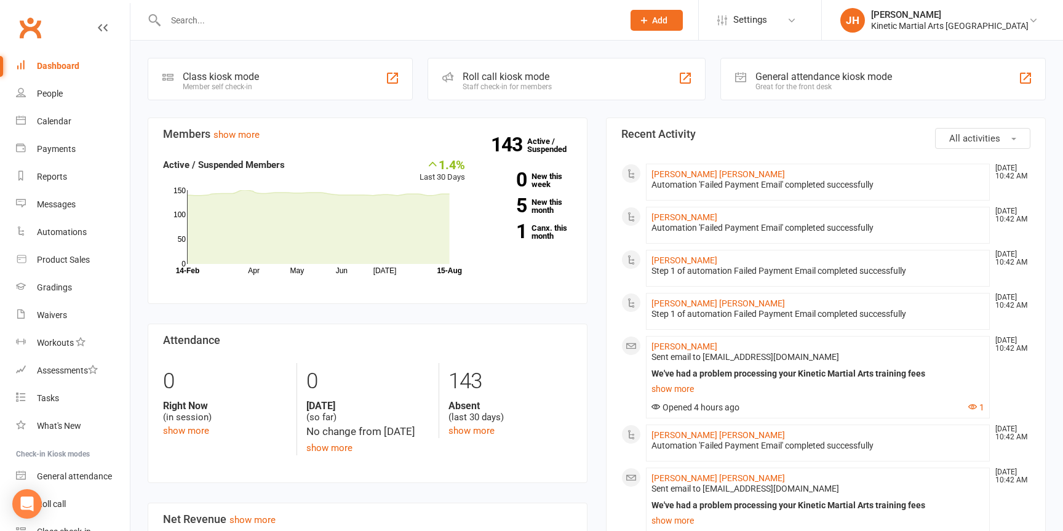
click at [231, 12] on input "text" at bounding box center [388, 20] width 453 height 17
paste input "[PERSON_NAME]"
type input "[PERSON_NAME]"
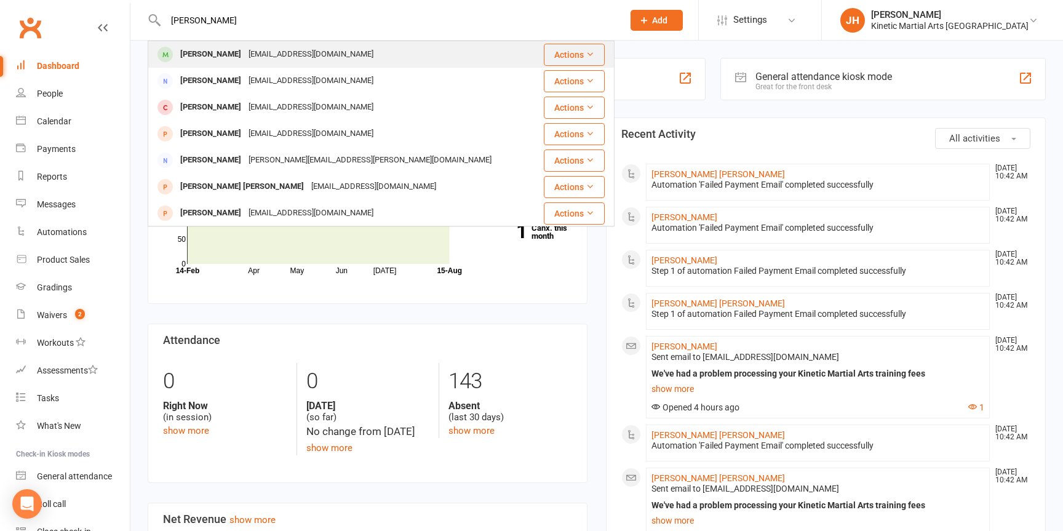
click at [189, 57] on div "[PERSON_NAME]" at bounding box center [211, 55] width 68 height 18
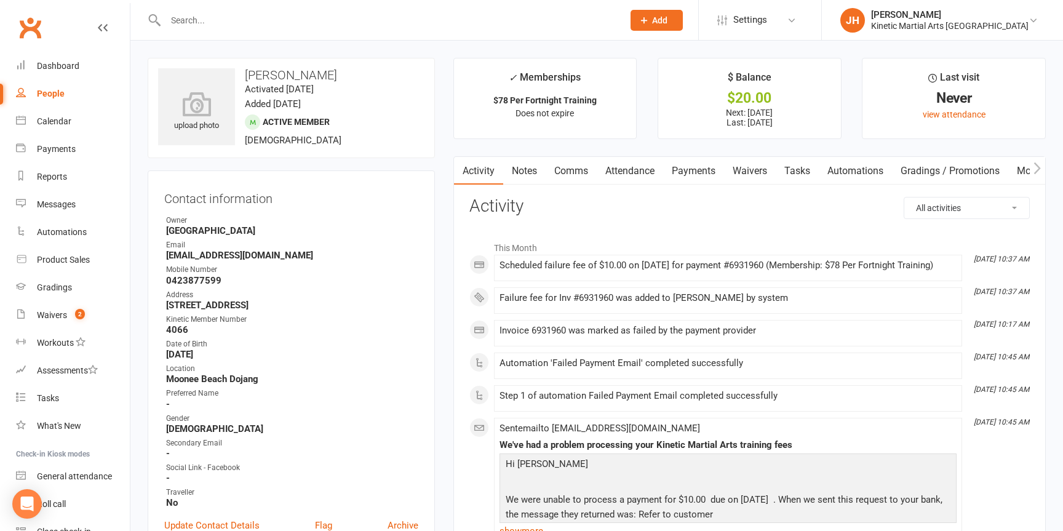
click at [59, 90] on div "People" at bounding box center [51, 94] width 28 height 10
select select "100"
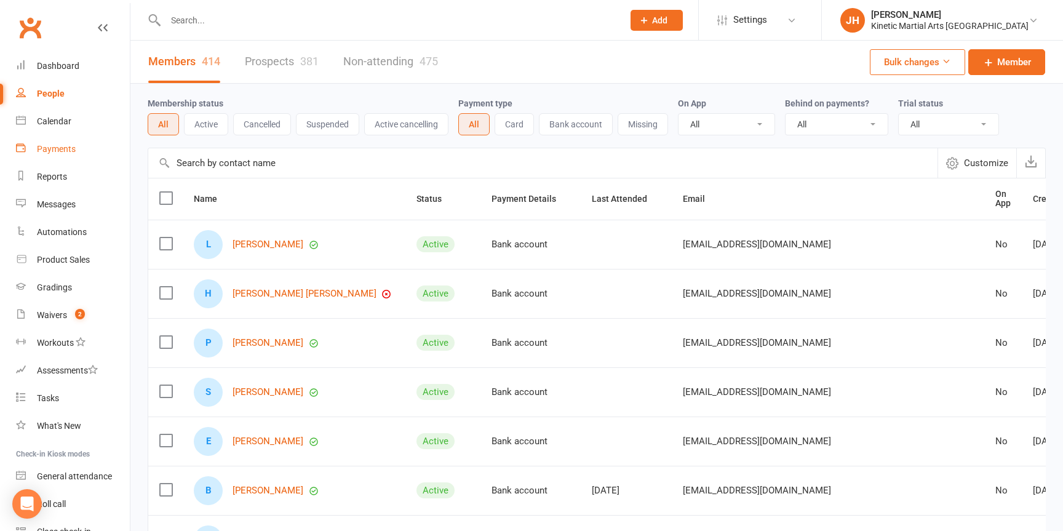
click at [58, 145] on div "Payments" at bounding box center [56, 149] width 39 height 10
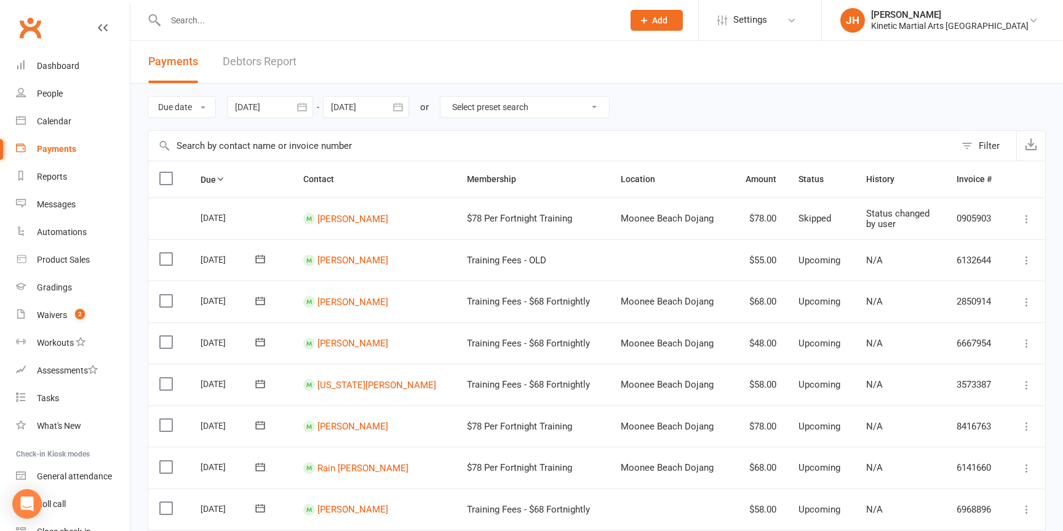
click at [260, 56] on link "Debtors Report" at bounding box center [260, 62] width 74 height 42
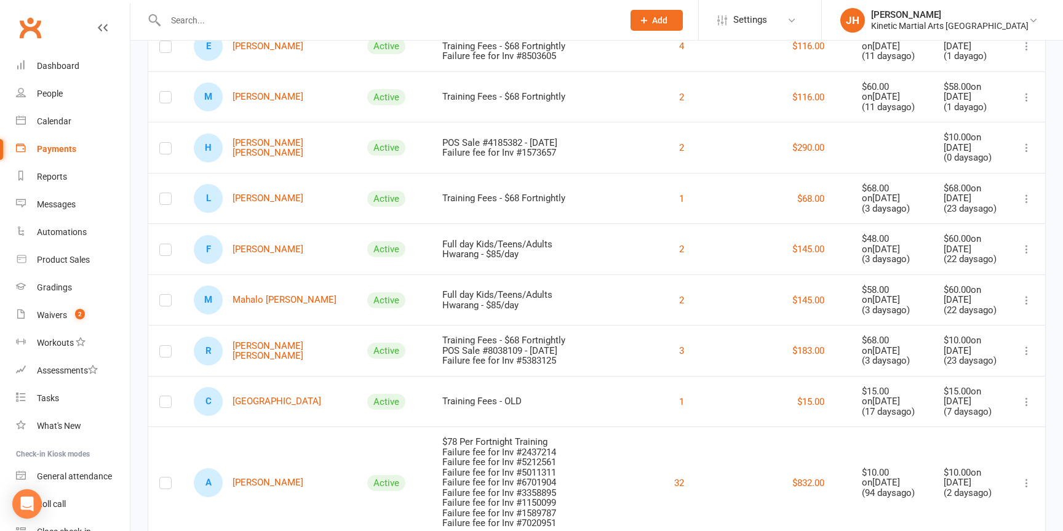
scroll to position [425, 0]
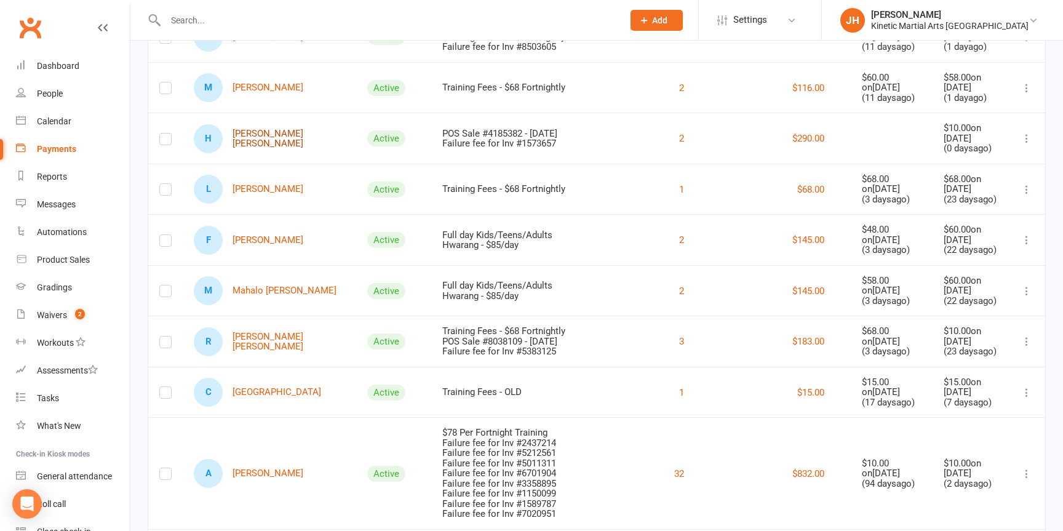
click at [287, 148] on link "H [PERSON_NAME] [PERSON_NAME]" at bounding box center [269, 138] width 151 height 29
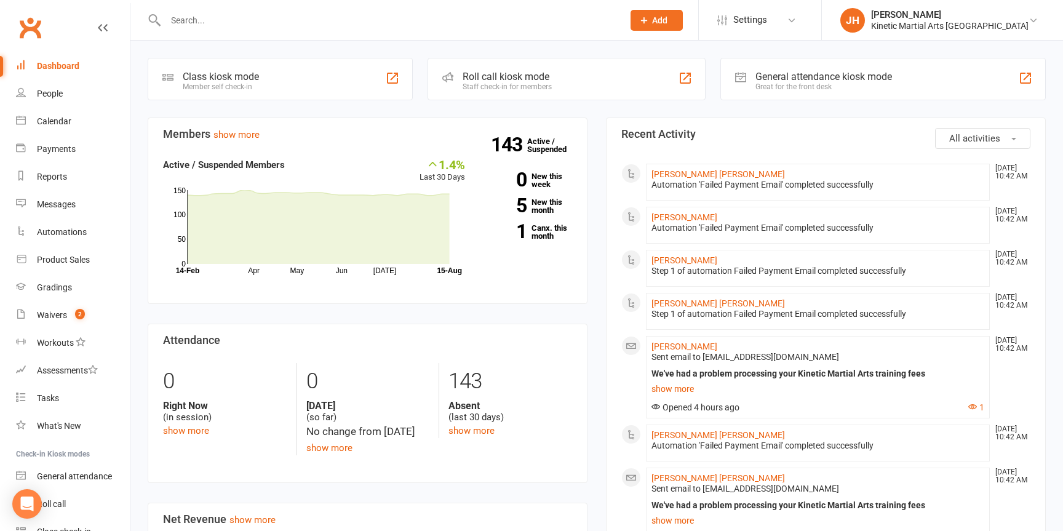
click at [285, 17] on input "text" at bounding box center [388, 20] width 453 height 17
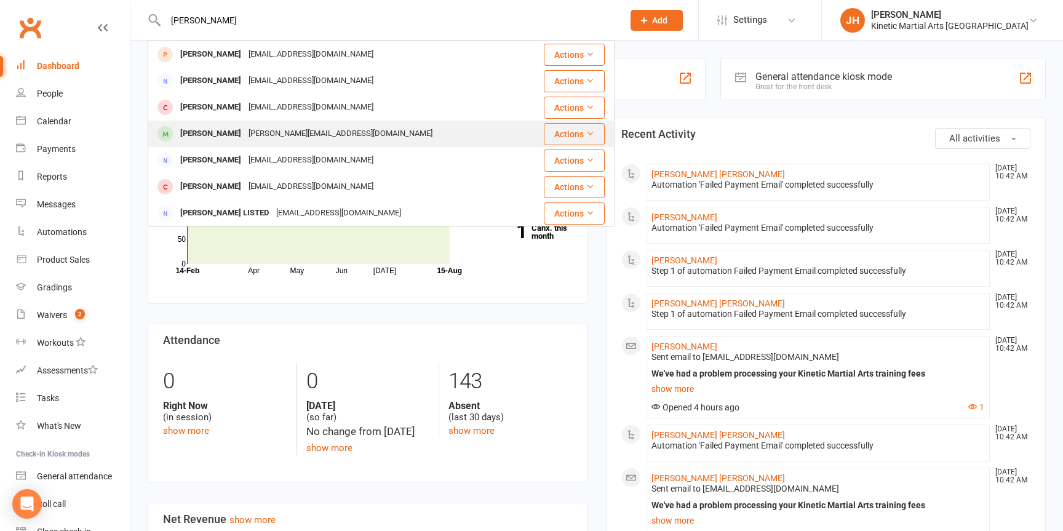
type input "[PERSON_NAME]"
click at [198, 134] on div "[PERSON_NAME]" at bounding box center [211, 134] width 68 height 18
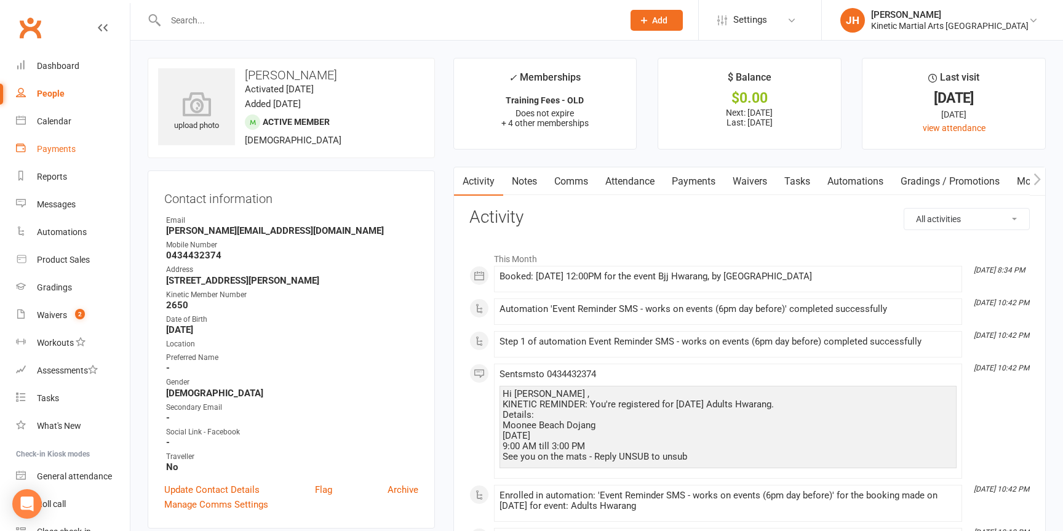
click at [62, 152] on div "Payments" at bounding box center [56, 149] width 39 height 10
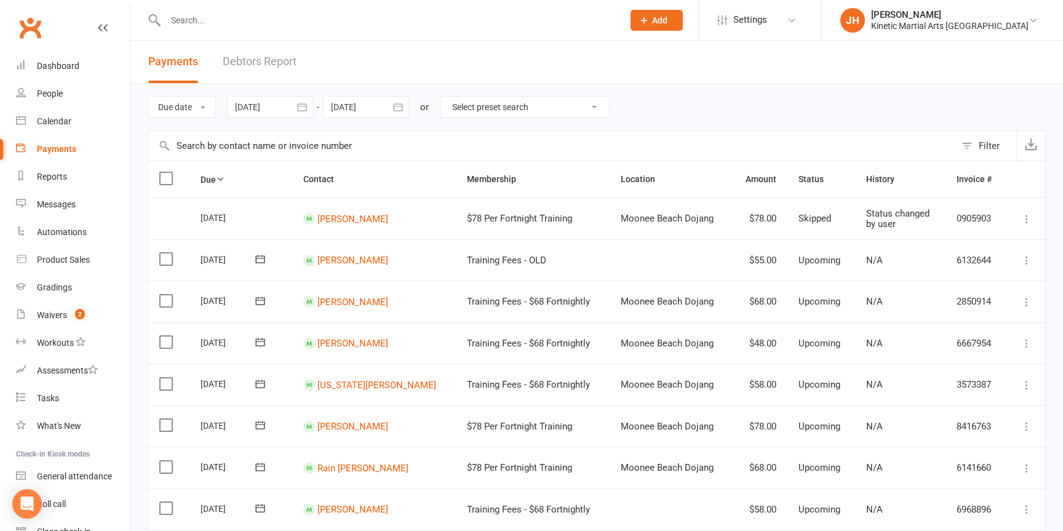
click at [255, 63] on link "Debtors Report" at bounding box center [260, 62] width 74 height 42
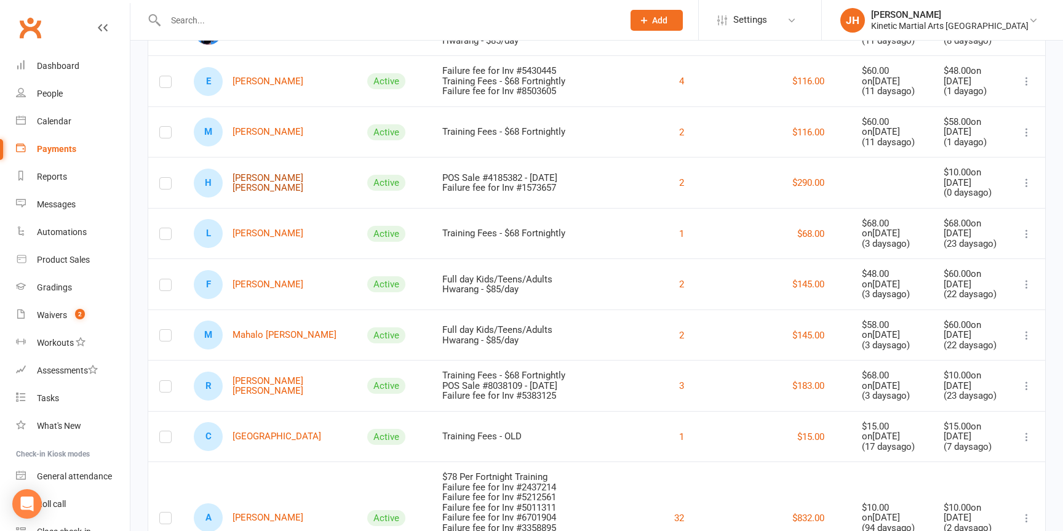
scroll to position [385, 0]
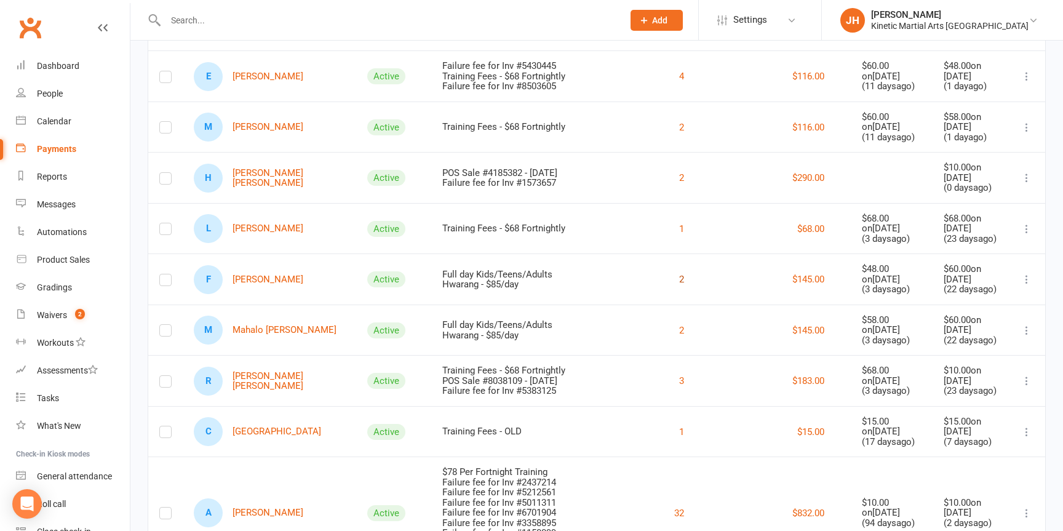
click at [679, 287] on button "2" at bounding box center [681, 279] width 5 height 15
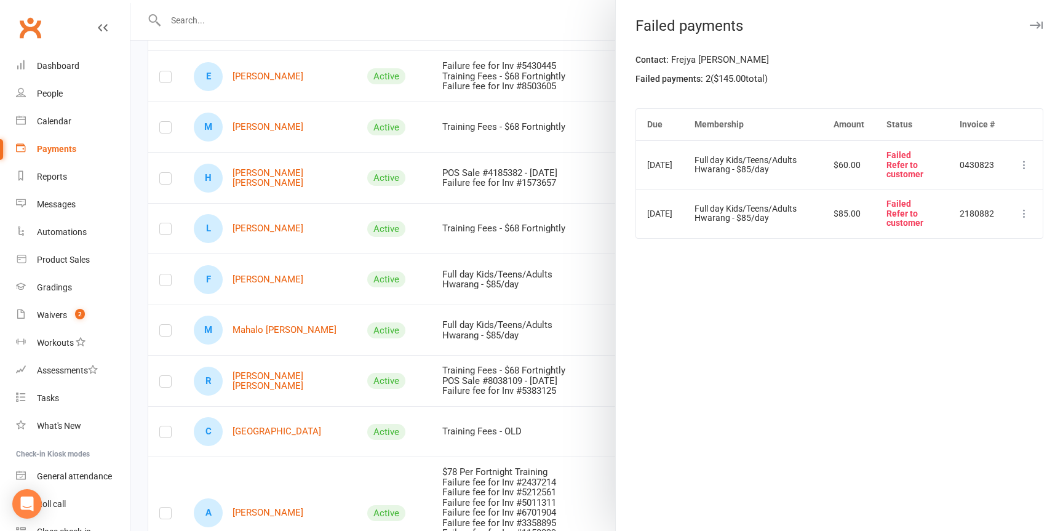
click at [526, 322] on div at bounding box center [596, 265] width 933 height 531
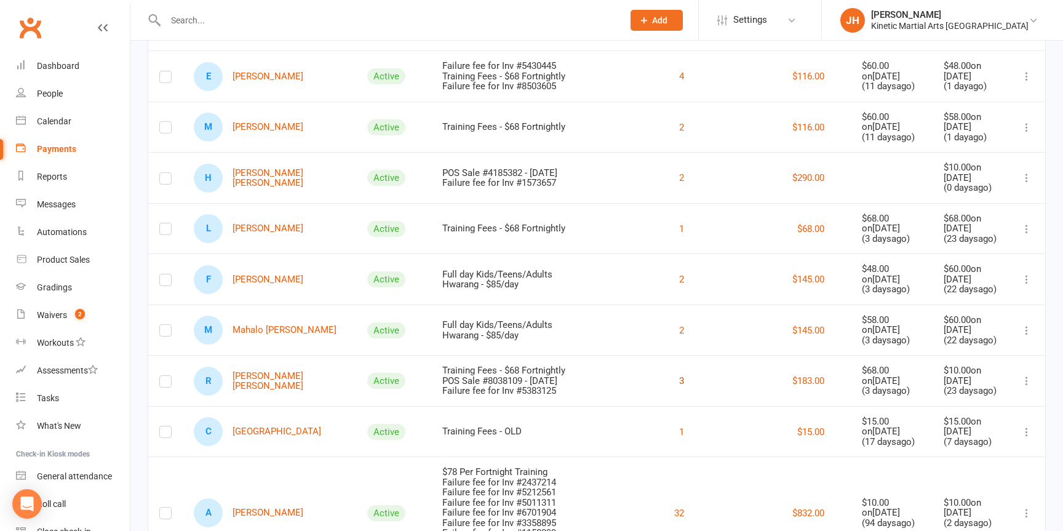
click at [679, 388] on button "3" at bounding box center [681, 380] width 5 height 15
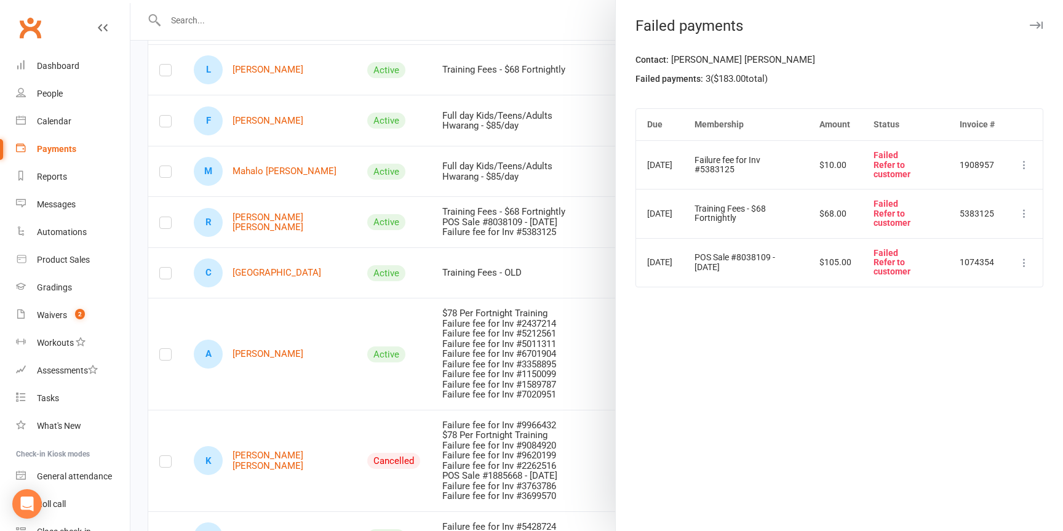
scroll to position [583, 0]
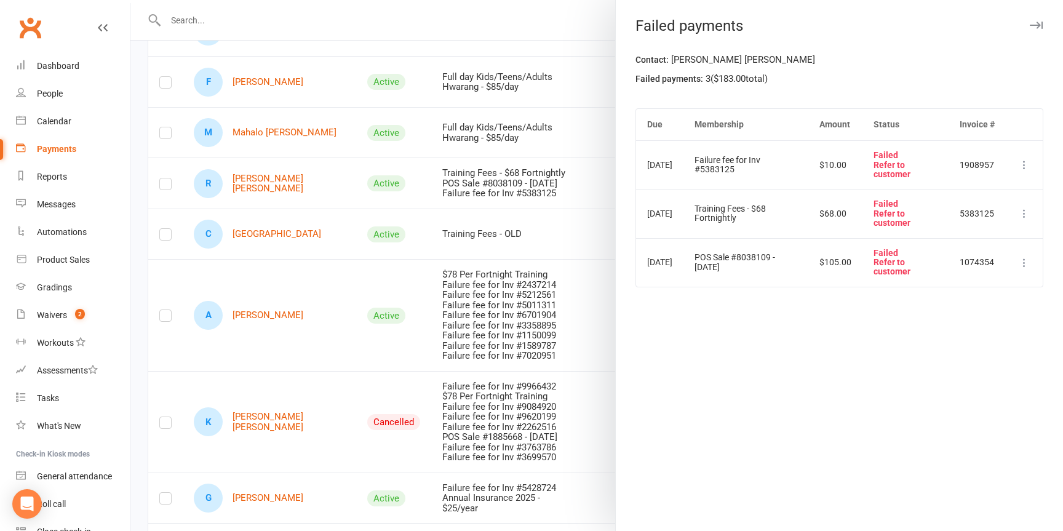
click at [1045, 24] on div "Failed payments" at bounding box center [839, 25] width 447 height 17
click at [1037, 22] on icon "button" at bounding box center [1036, 25] width 13 height 7
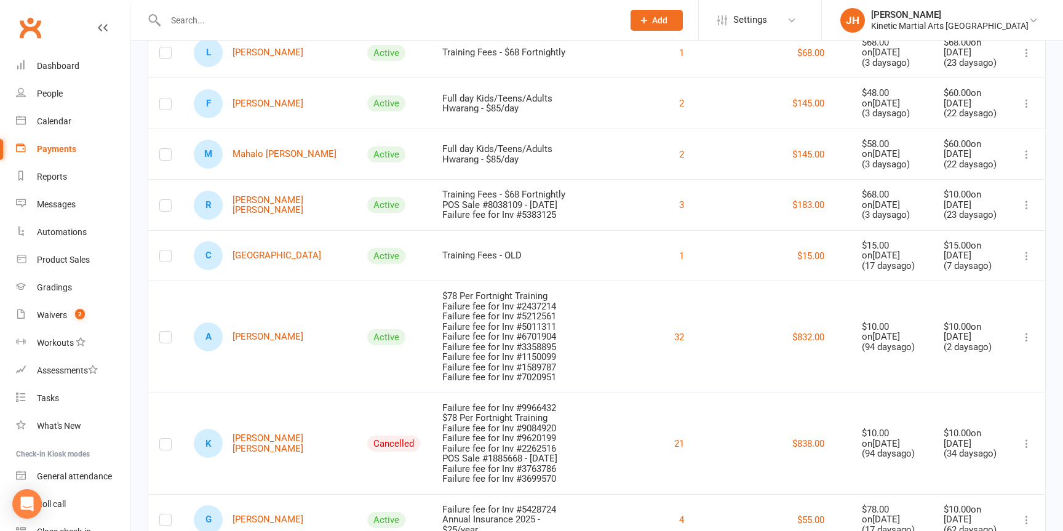
scroll to position [528, 0]
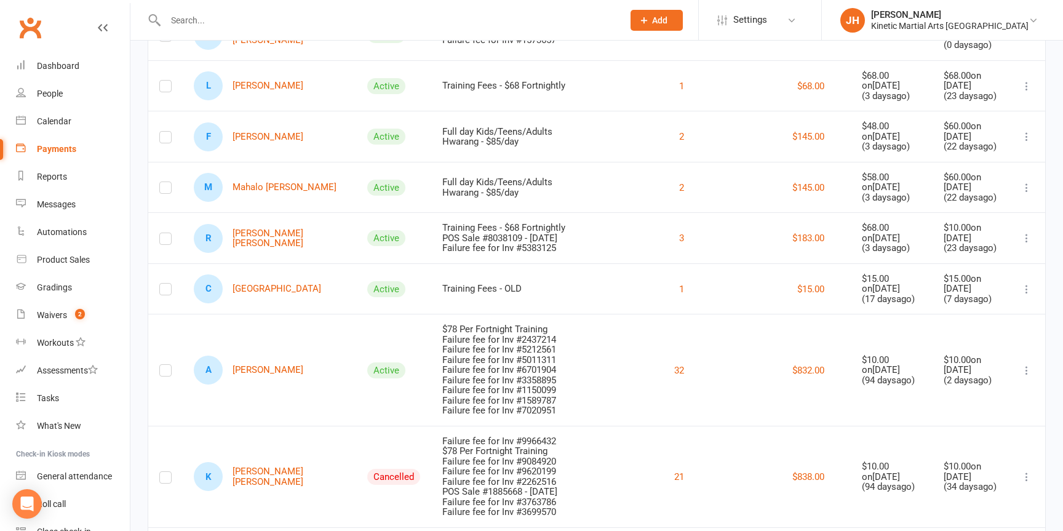
click at [166, 241] on label at bounding box center [165, 241] width 12 height 0
click at [166, 233] on input "checkbox" at bounding box center [165, 233] width 12 height 0
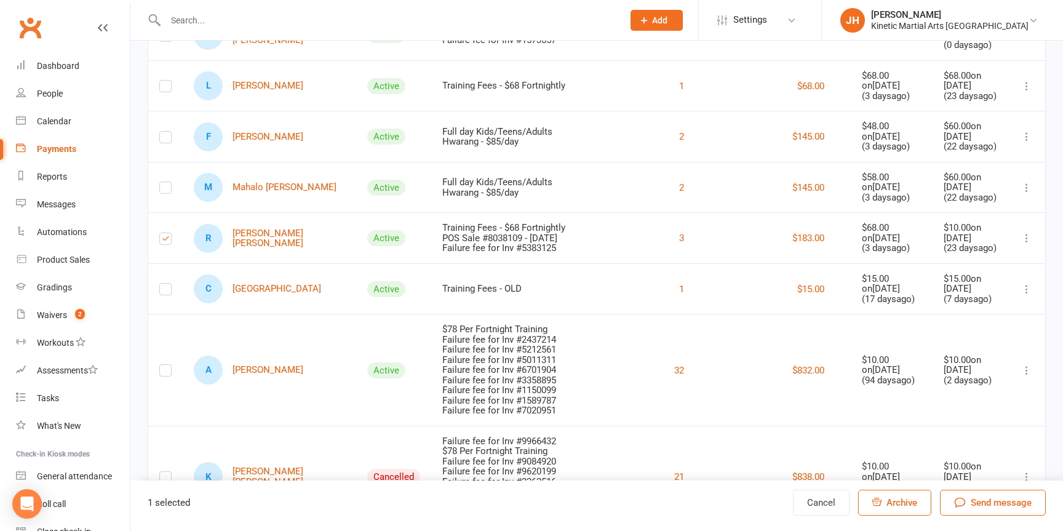
click at [165, 190] on label at bounding box center [165, 190] width 12 height 0
click at [165, 182] on input "checkbox" at bounding box center [165, 182] width 12 height 0
click at [166, 140] on label at bounding box center [165, 140] width 12 height 0
click at [166, 132] on input "checkbox" at bounding box center [165, 132] width 12 height 0
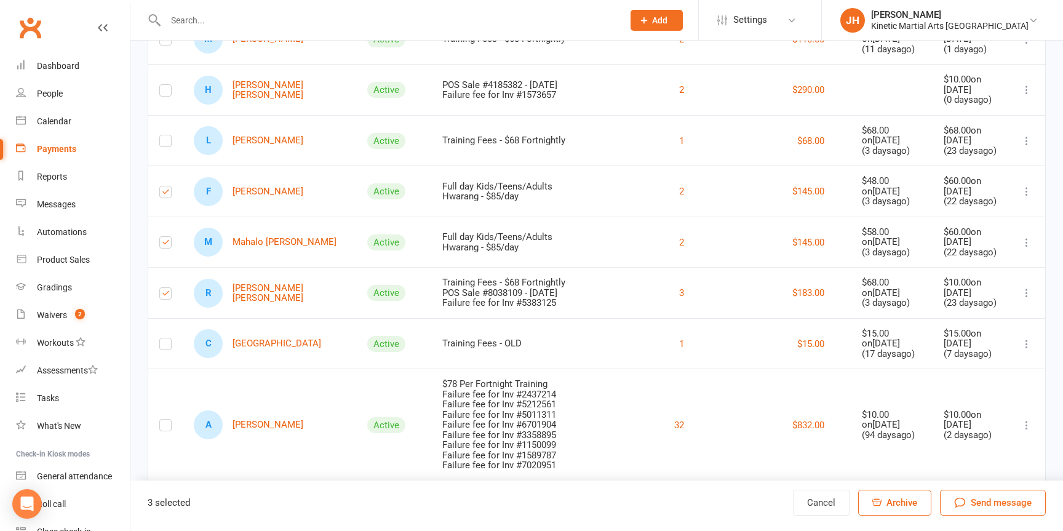
scroll to position [470, 0]
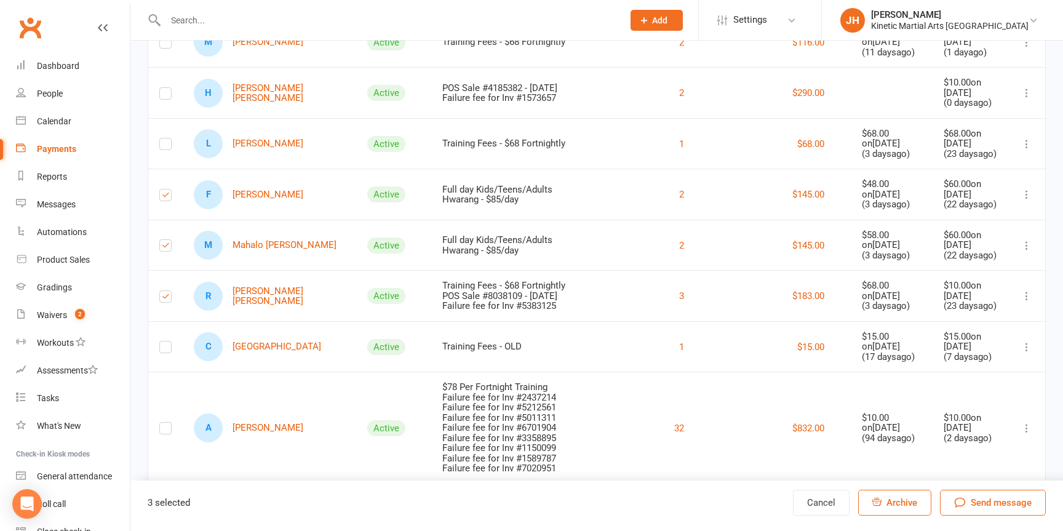
click at [1026, 201] on icon at bounding box center [1027, 194] width 12 height 12
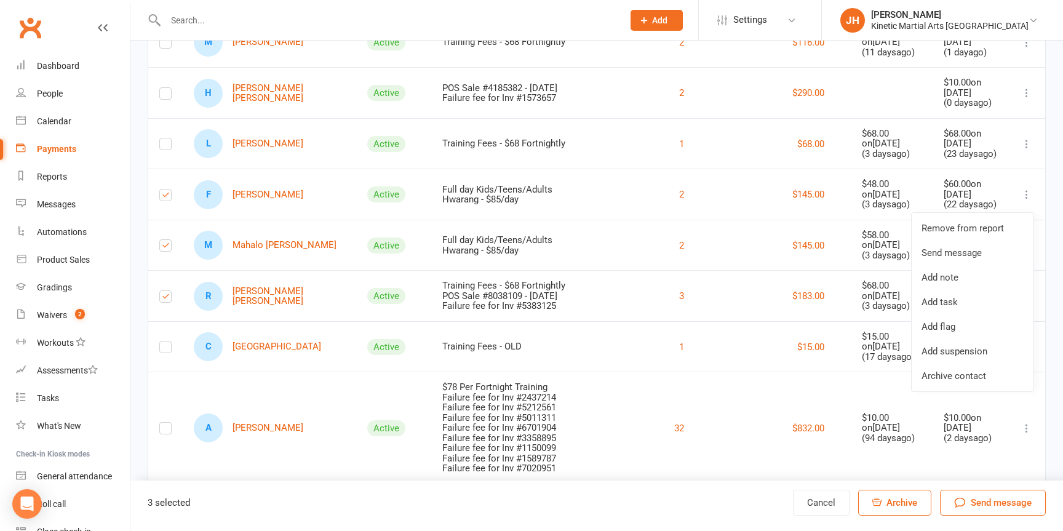
click at [631, 512] on div "3 selected Cancel Archive Send message" at bounding box center [596, 506] width 933 height 50
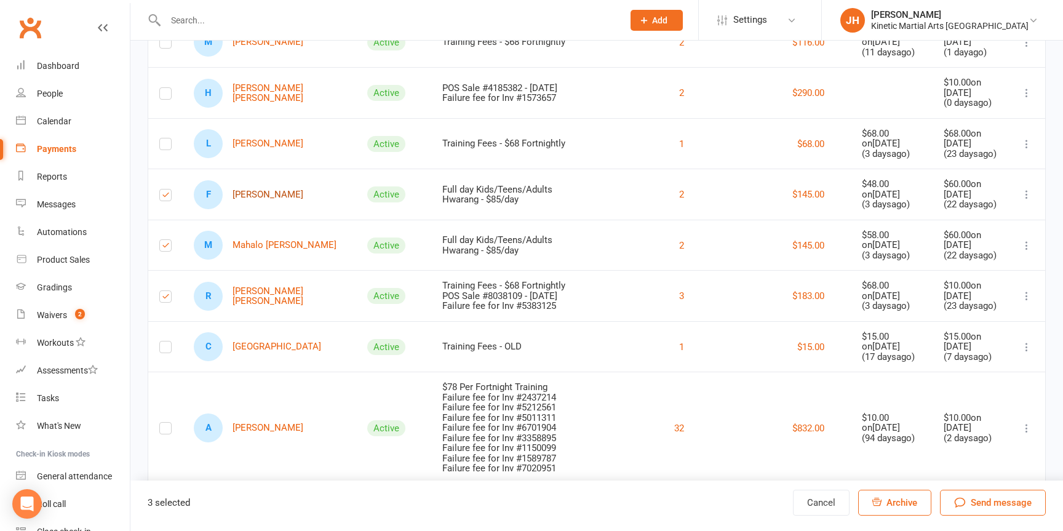
click at [256, 206] on link "F Frejya Goff" at bounding box center [249, 194] width 110 height 29
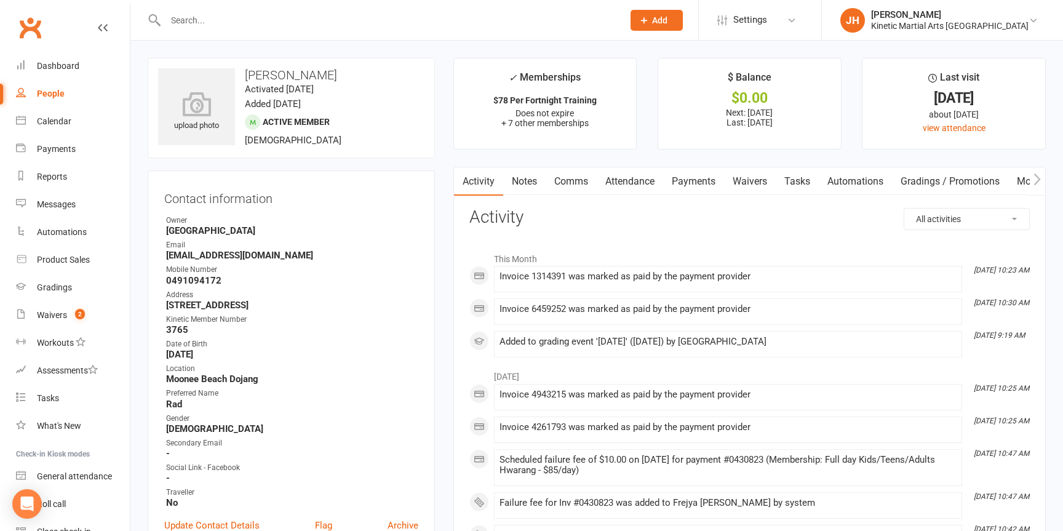
click at [686, 181] on link "Payments" at bounding box center [693, 181] width 61 height 28
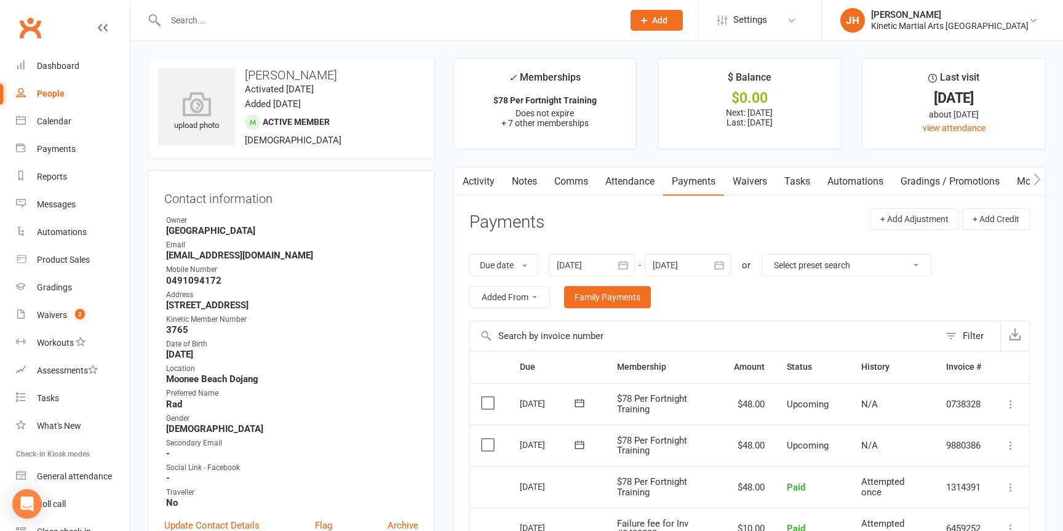
click at [903, 263] on select "Select preset search All failures All skipped payments All pending payments Suc…" at bounding box center [846, 265] width 169 height 21
select select "0"
type input "15 Aug 2025"
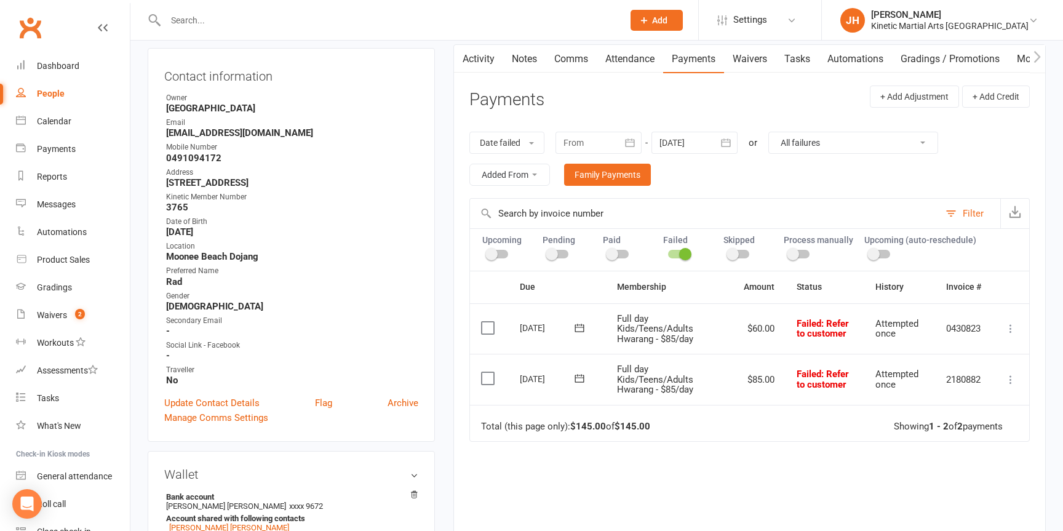
scroll to position [124, 0]
click at [488, 327] on label at bounding box center [489, 327] width 17 height 12
click at [488, 321] on input "checkbox" at bounding box center [485, 321] width 8 height 0
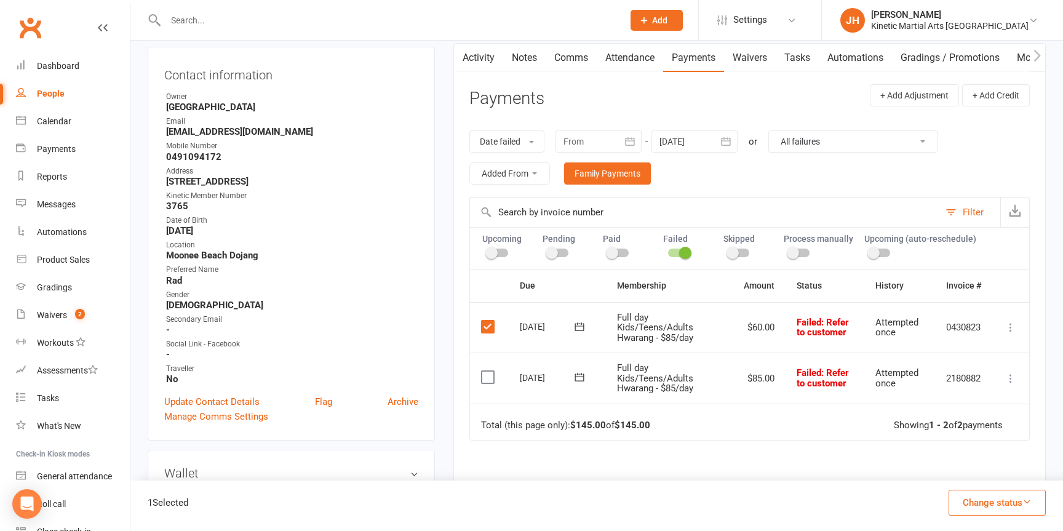
click at [493, 381] on label at bounding box center [489, 377] width 17 height 12
click at [489, 371] on input "checkbox" at bounding box center [485, 371] width 8 height 0
click at [1030, 491] on button "Change status" at bounding box center [997, 503] width 97 height 26
click at [836, 487] on div "2 Selected Change status Paid (Cash) Paid (POS) Paid (Other) Skipped" at bounding box center [596, 506] width 933 height 50
click at [1016, 325] on icon at bounding box center [1011, 327] width 12 height 12
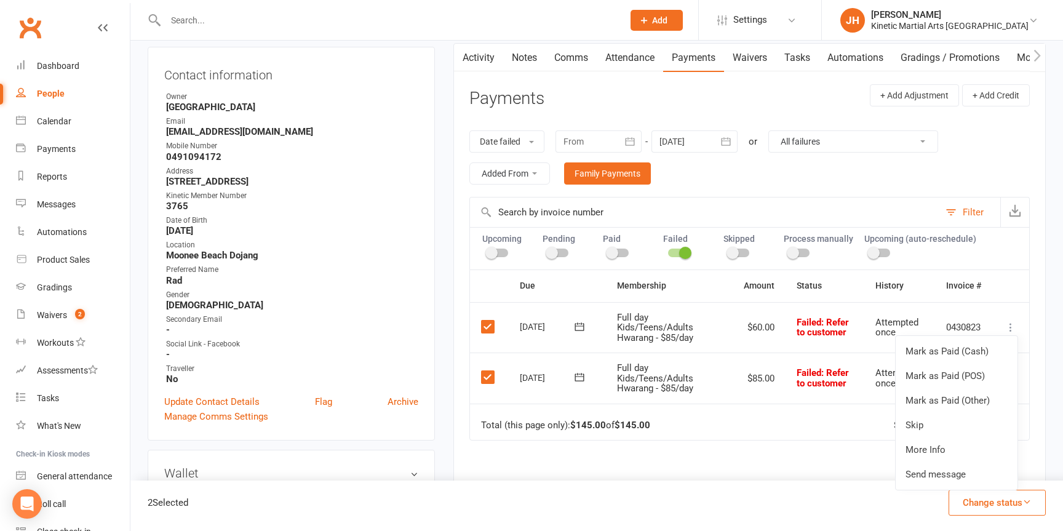
click at [807, 465] on div "Due Contact Membership Amount Status History Invoice # Select this 22 Jul 2025 …" at bounding box center [749, 434] width 561 height 330
click at [579, 324] on icon at bounding box center [579, 327] width 12 height 12
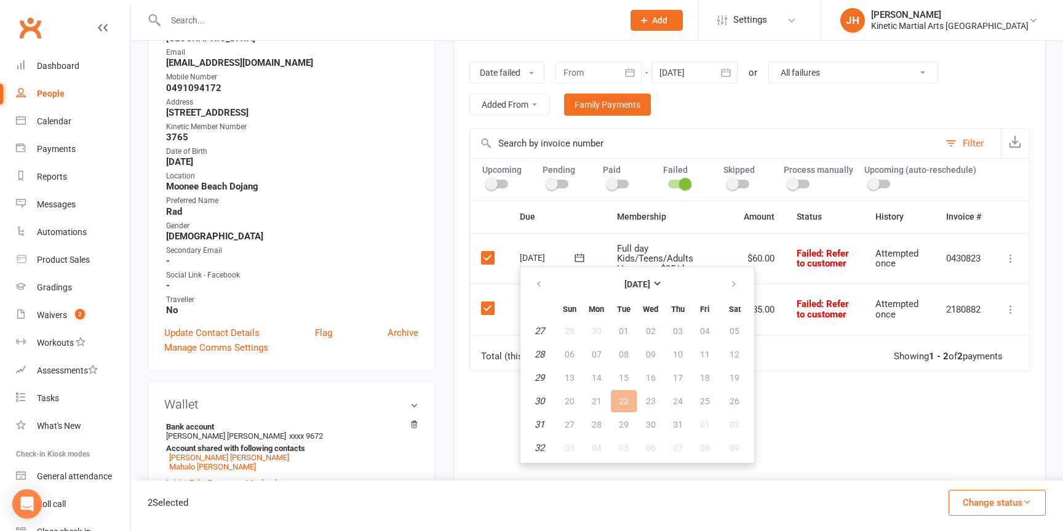
scroll to position [198, 0]
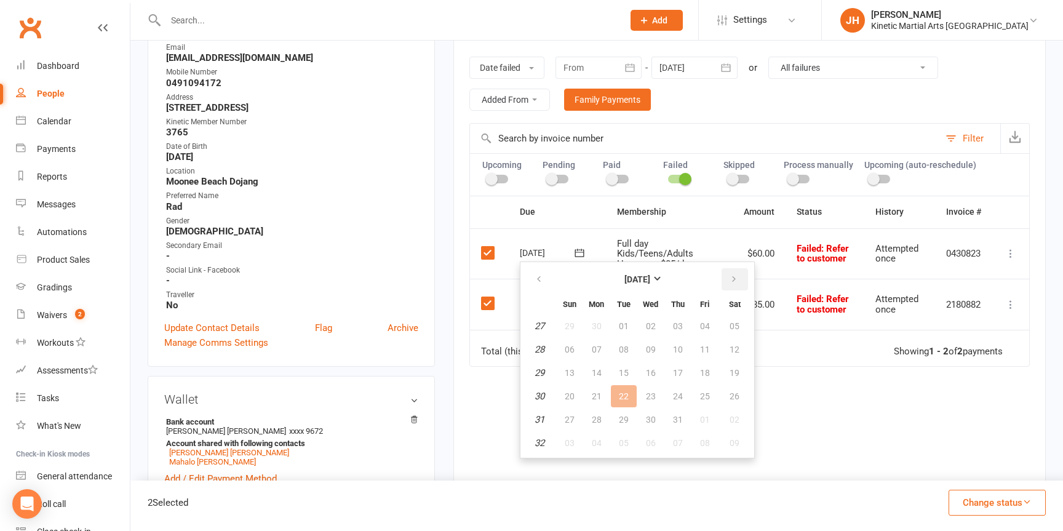
click at [738, 279] on button "button" at bounding box center [735, 279] width 26 height 22
click at [733, 370] on span "16" at bounding box center [735, 373] width 10 height 10
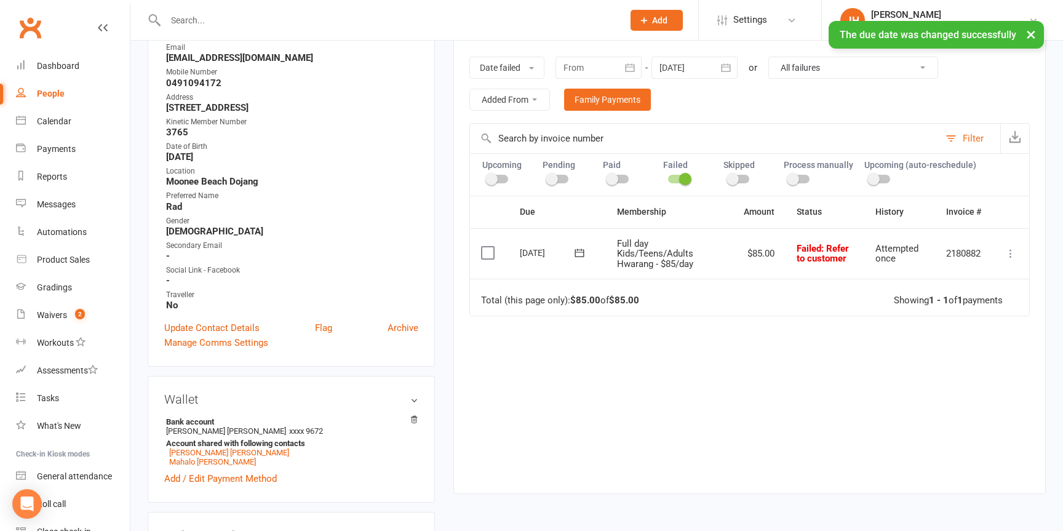
click at [584, 252] on icon at bounding box center [579, 253] width 12 height 12
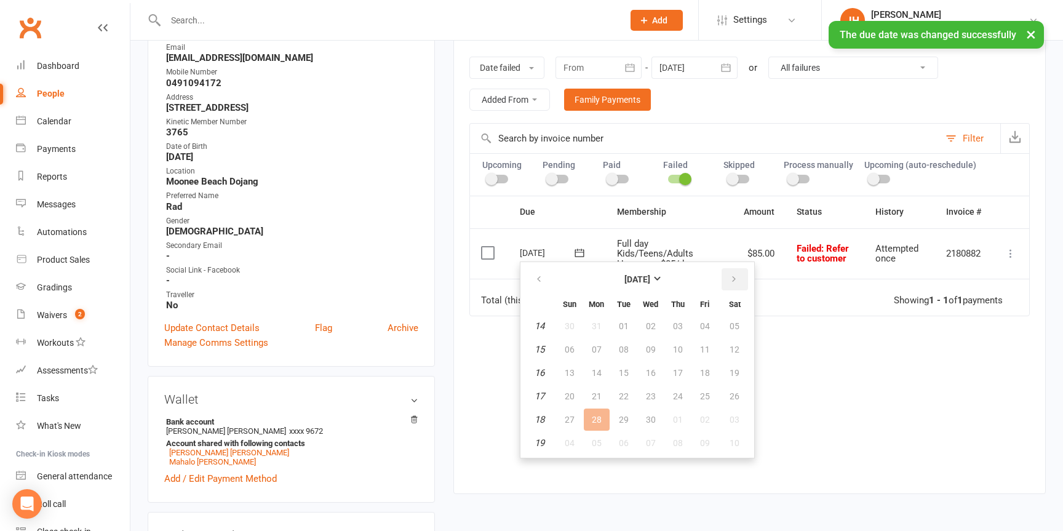
click at [735, 278] on icon "button" at bounding box center [734, 279] width 9 height 10
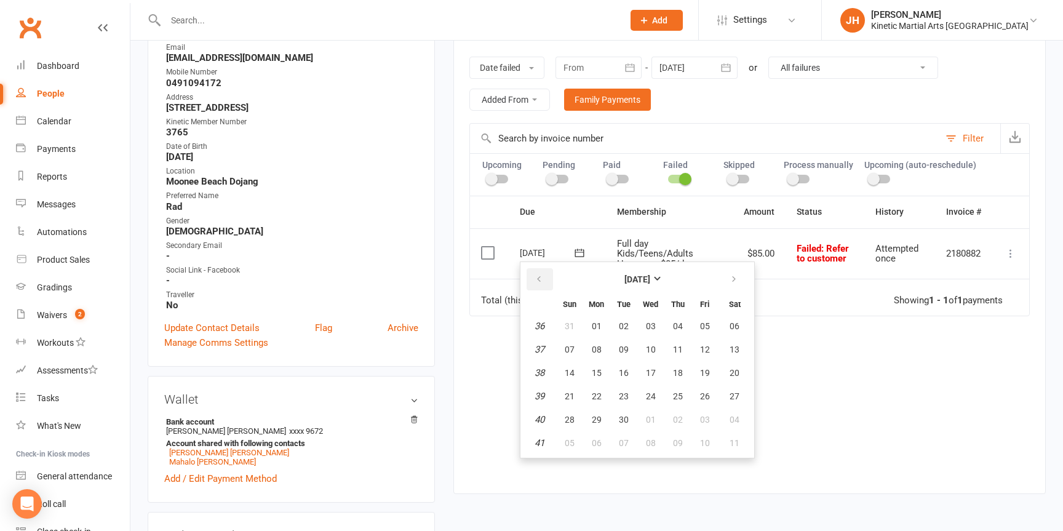
click at [538, 275] on icon "button" at bounding box center [539, 279] width 9 height 10
click at [735, 372] on span "16" at bounding box center [735, 373] width 10 height 10
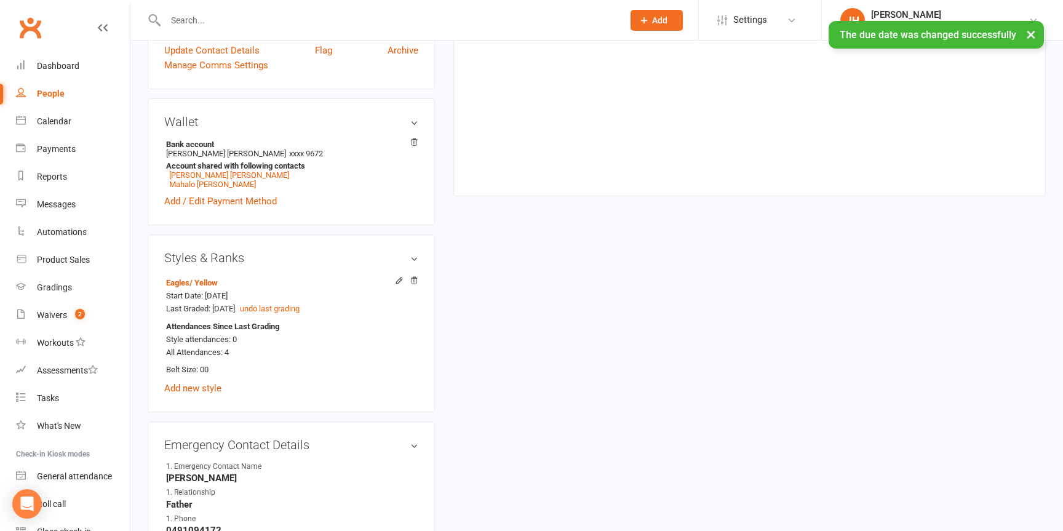
scroll to position [495, 0]
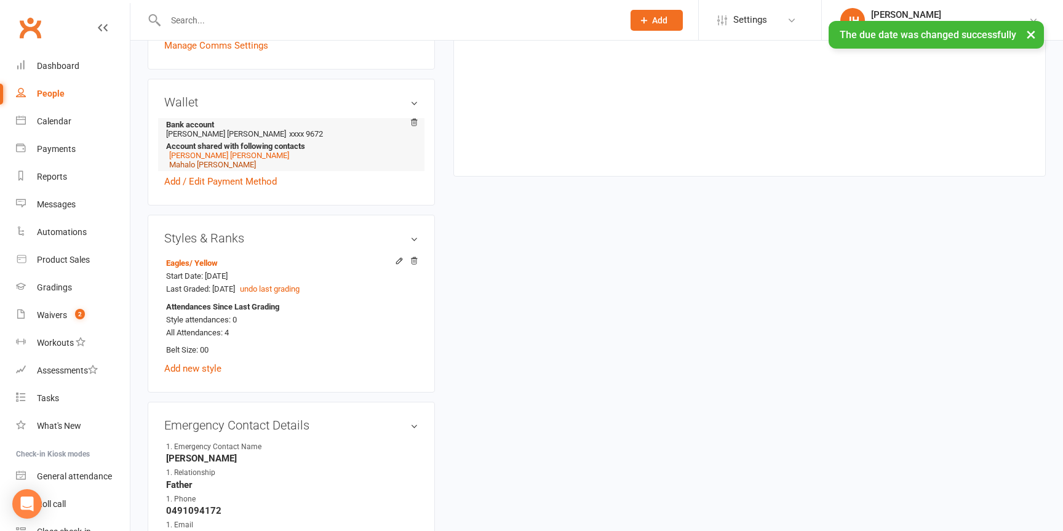
click at [196, 162] on link "Mahalo [PERSON_NAME]" at bounding box center [212, 164] width 87 height 9
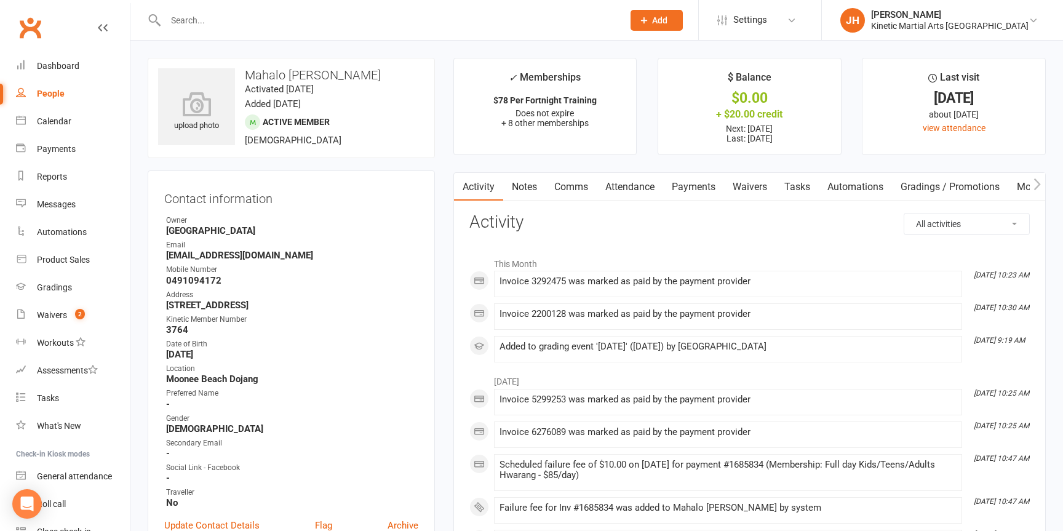
click at [705, 188] on link "Payments" at bounding box center [693, 187] width 61 height 28
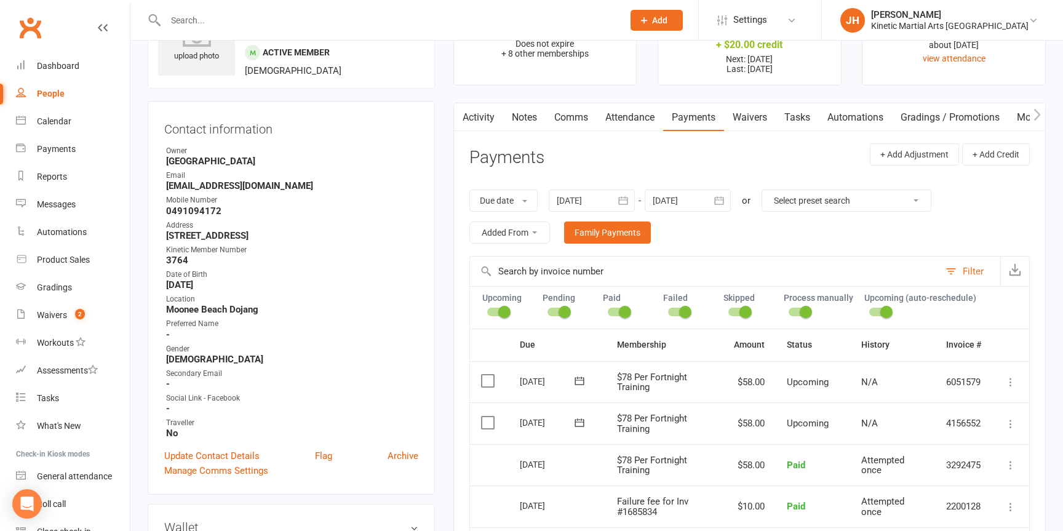
scroll to position [97, 0]
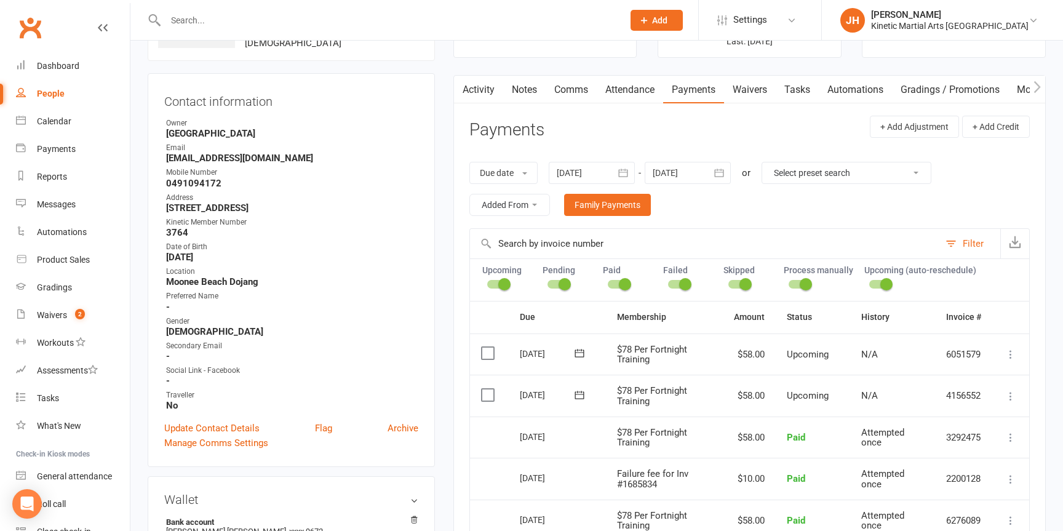
click at [871, 175] on select "Select preset search All failures All skipped payments All pending payments Suc…" at bounding box center [846, 172] width 169 height 21
select select "0"
type input "15 Aug 2025"
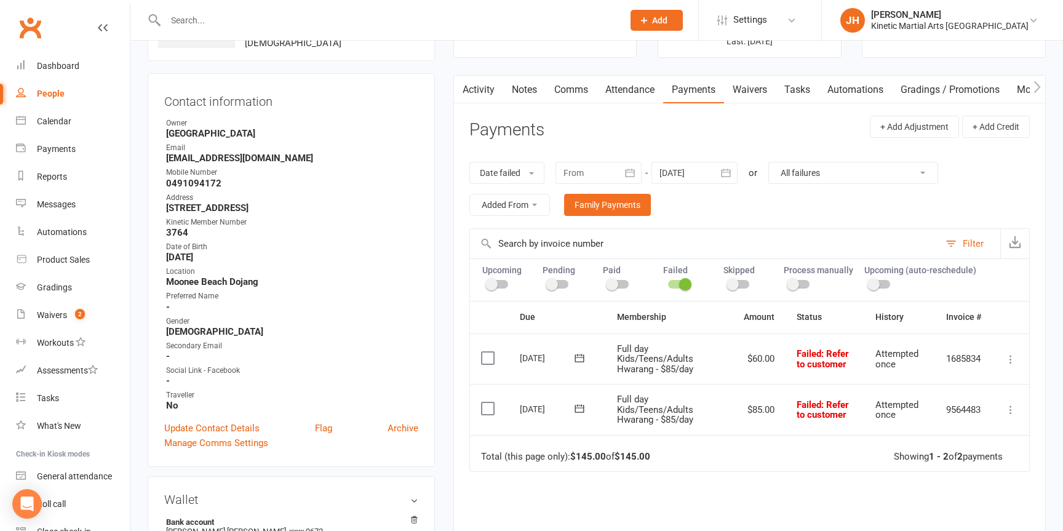
click at [583, 355] on icon at bounding box center [579, 358] width 9 height 8
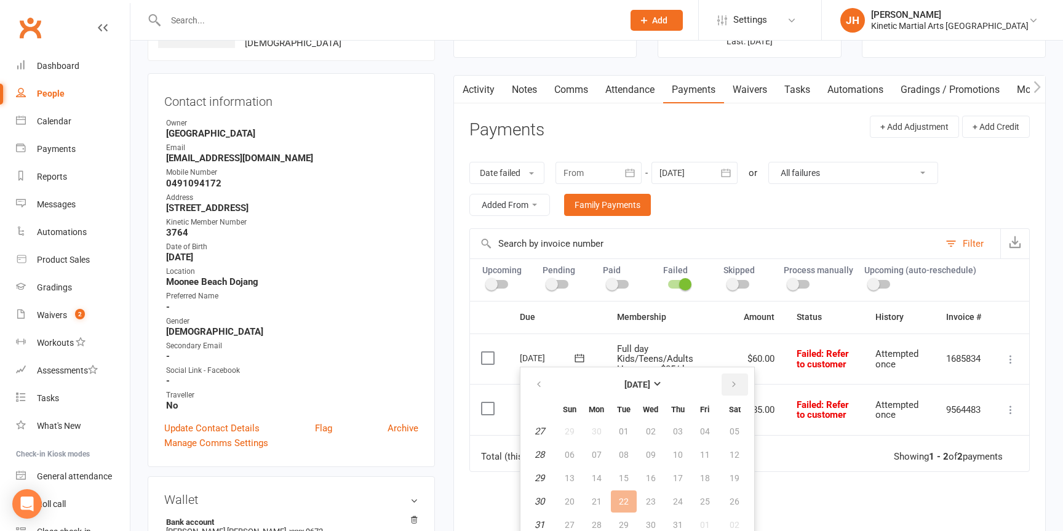
click at [730, 386] on icon "button" at bounding box center [734, 385] width 9 height 10
click at [537, 378] on button "button" at bounding box center [540, 384] width 26 height 22
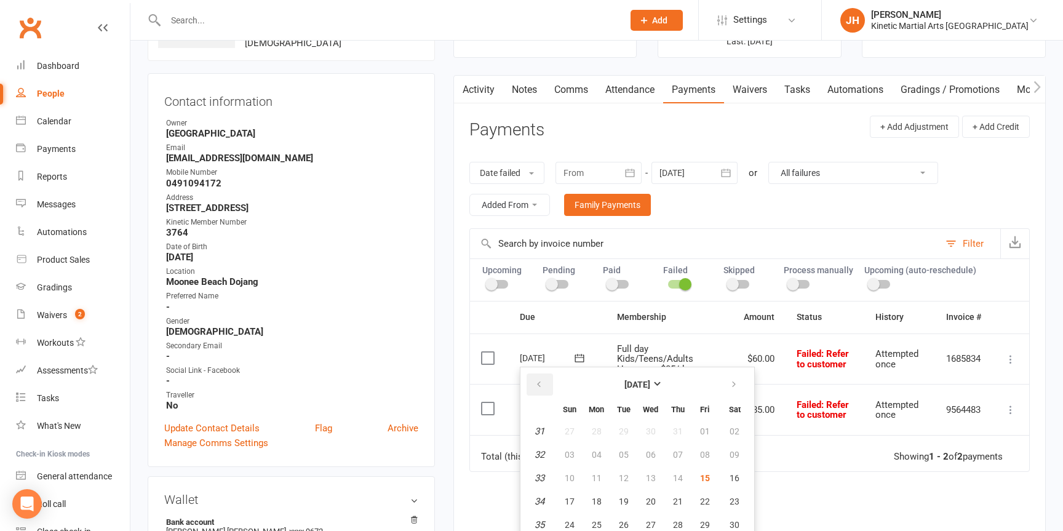
scroll to position [132, 0]
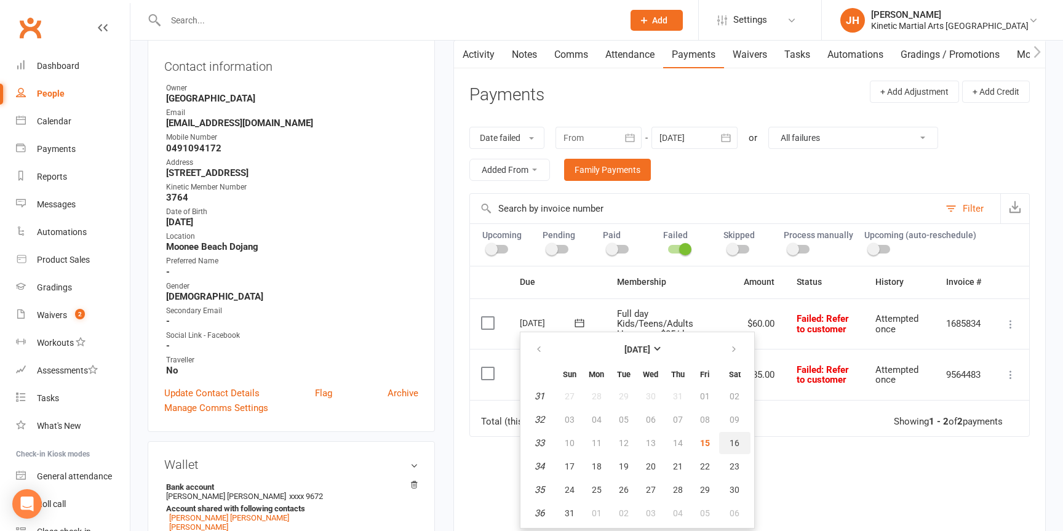
click at [739, 439] on button "16" at bounding box center [734, 443] width 31 height 22
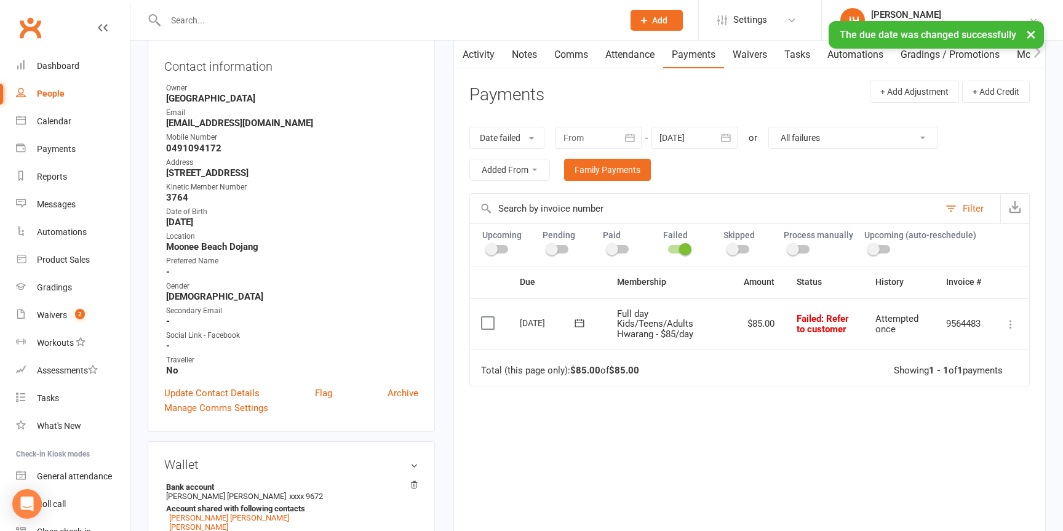
click at [578, 321] on icon at bounding box center [579, 323] width 12 height 12
click at [732, 347] on icon "button" at bounding box center [734, 350] width 9 height 10
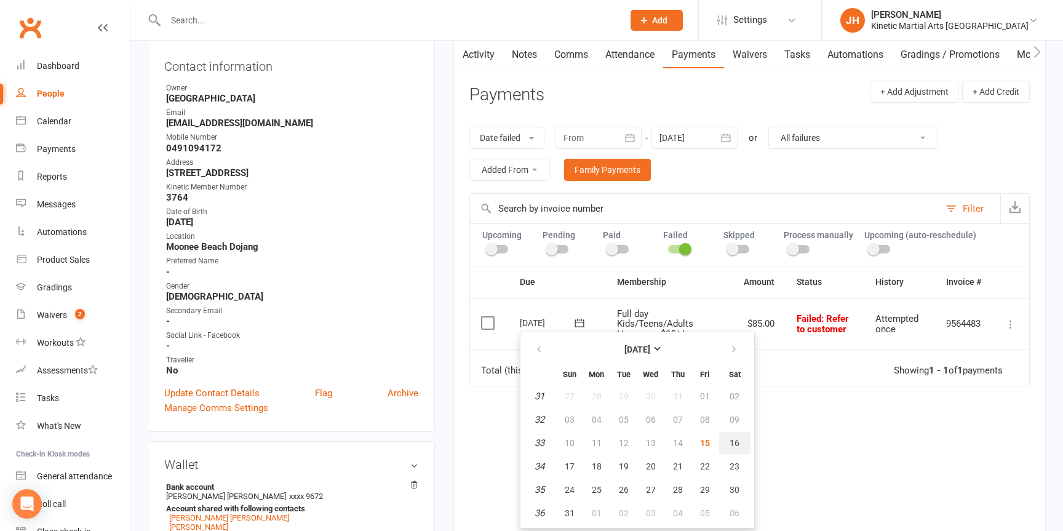
click at [728, 442] on button "16" at bounding box center [734, 443] width 31 height 22
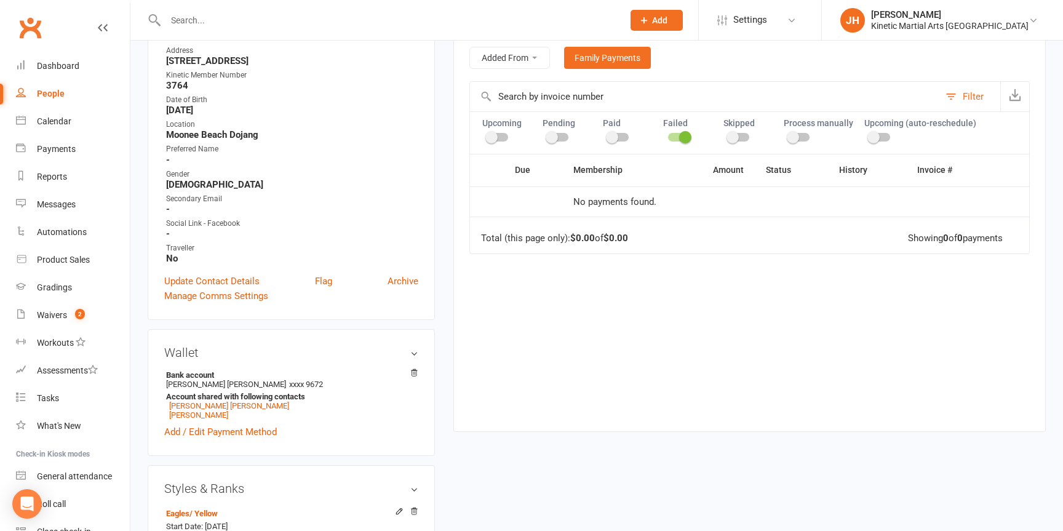
scroll to position [251, 0]
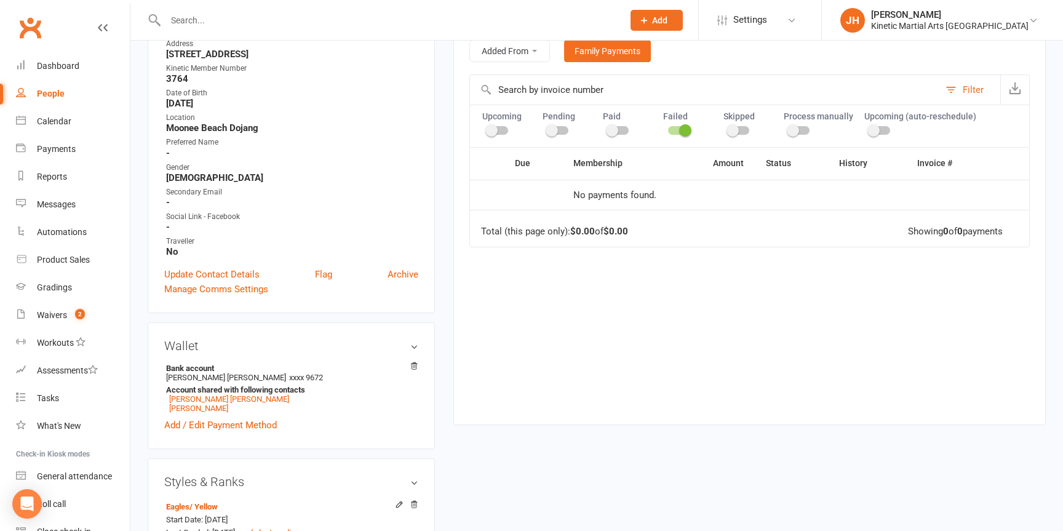
click at [211, 26] on input "text" at bounding box center [388, 20] width 453 height 17
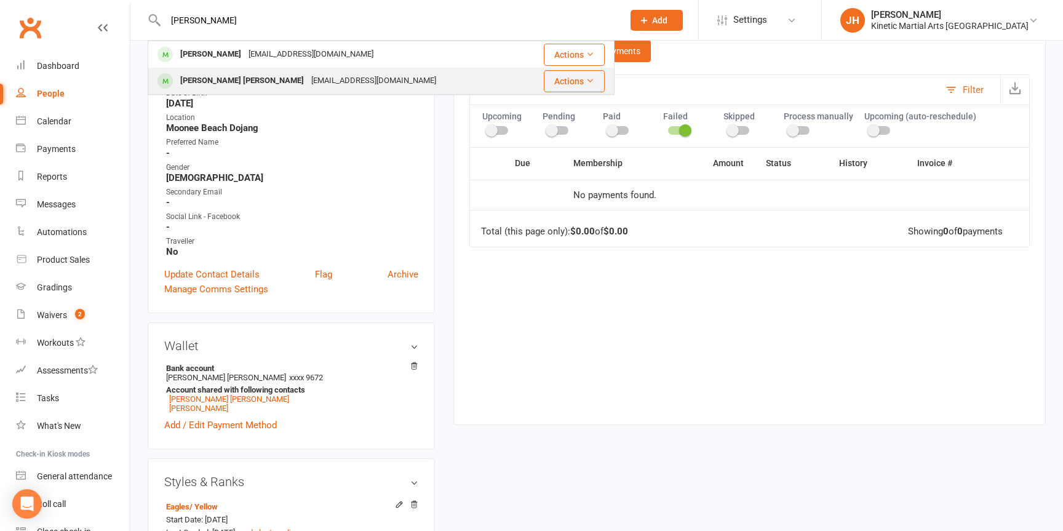
type input "radig"
click at [199, 79] on div "[PERSON_NAME] [PERSON_NAME]" at bounding box center [242, 81] width 131 height 18
